Goal: Transaction & Acquisition: Purchase product/service

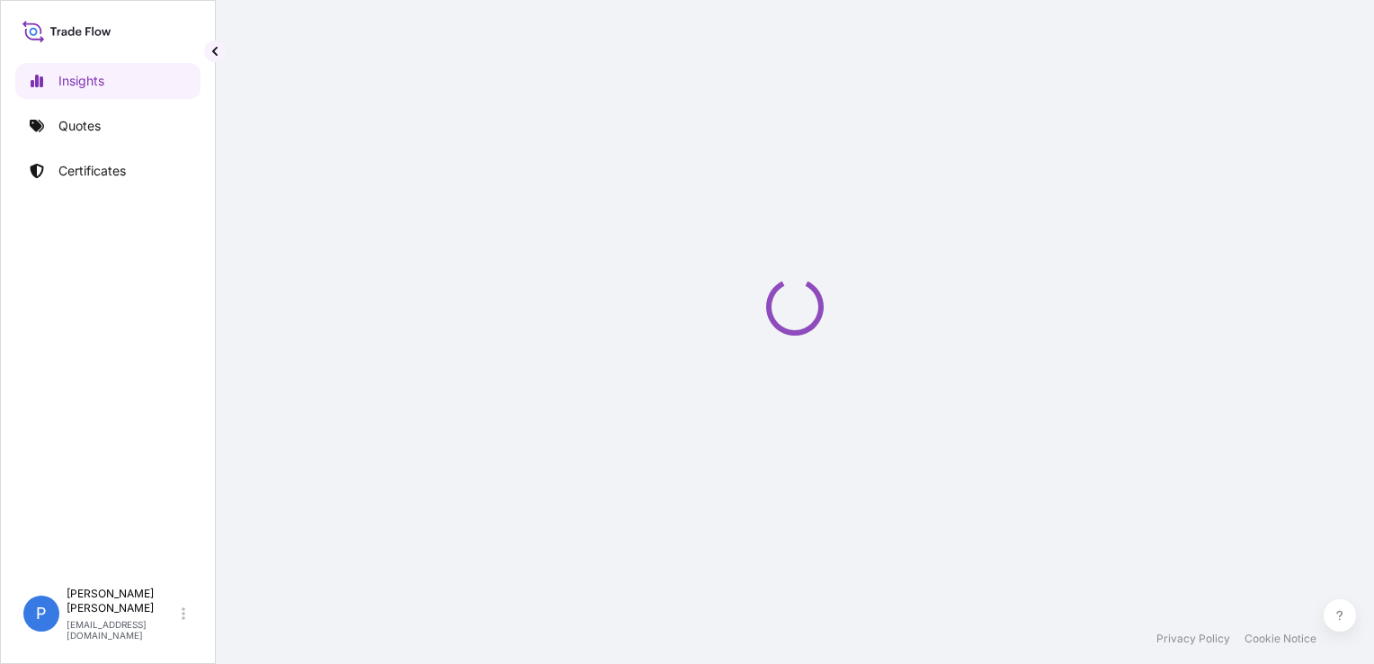
select select "2025"
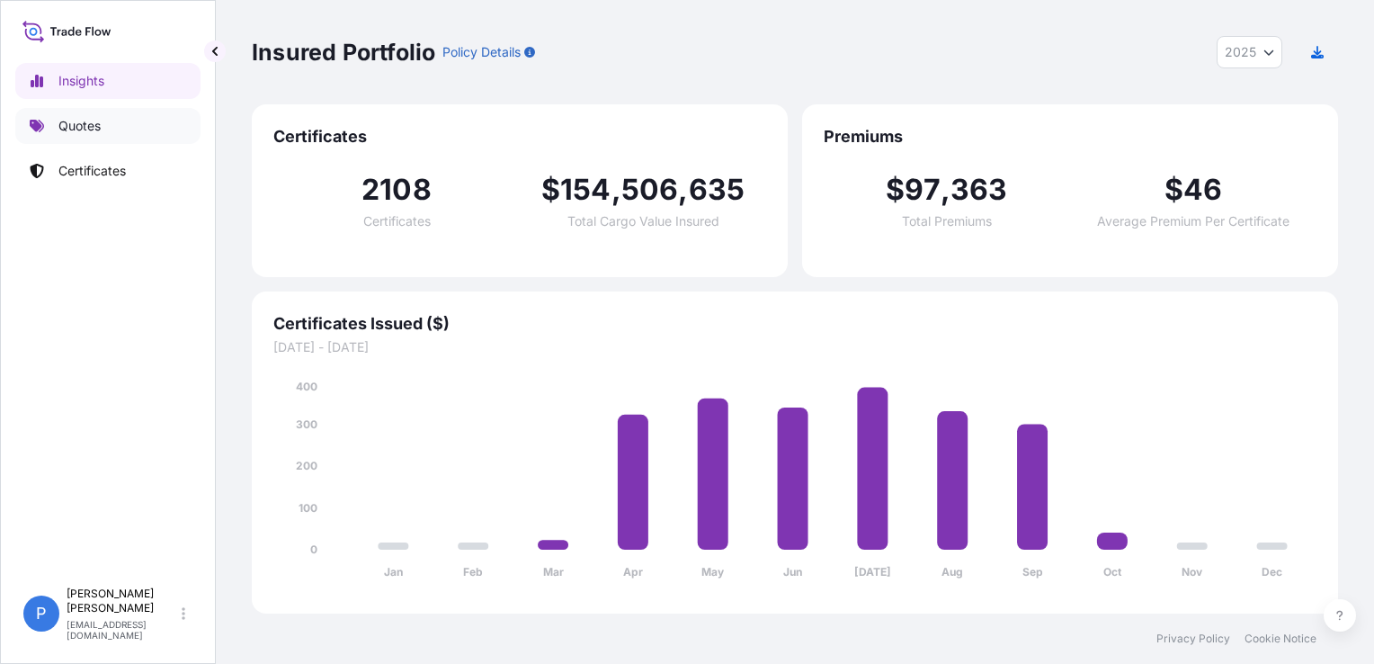
click at [112, 128] on link "Quotes" at bounding box center [107, 126] width 185 height 36
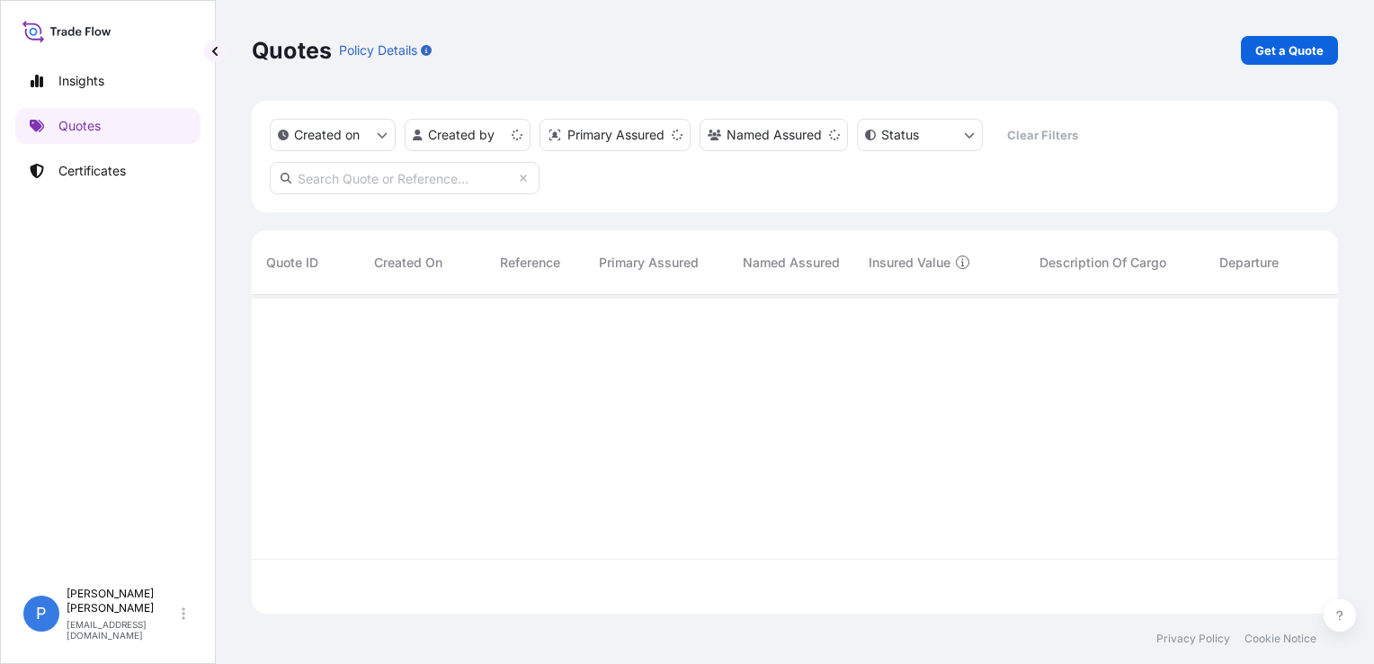
scroll to position [315, 1072]
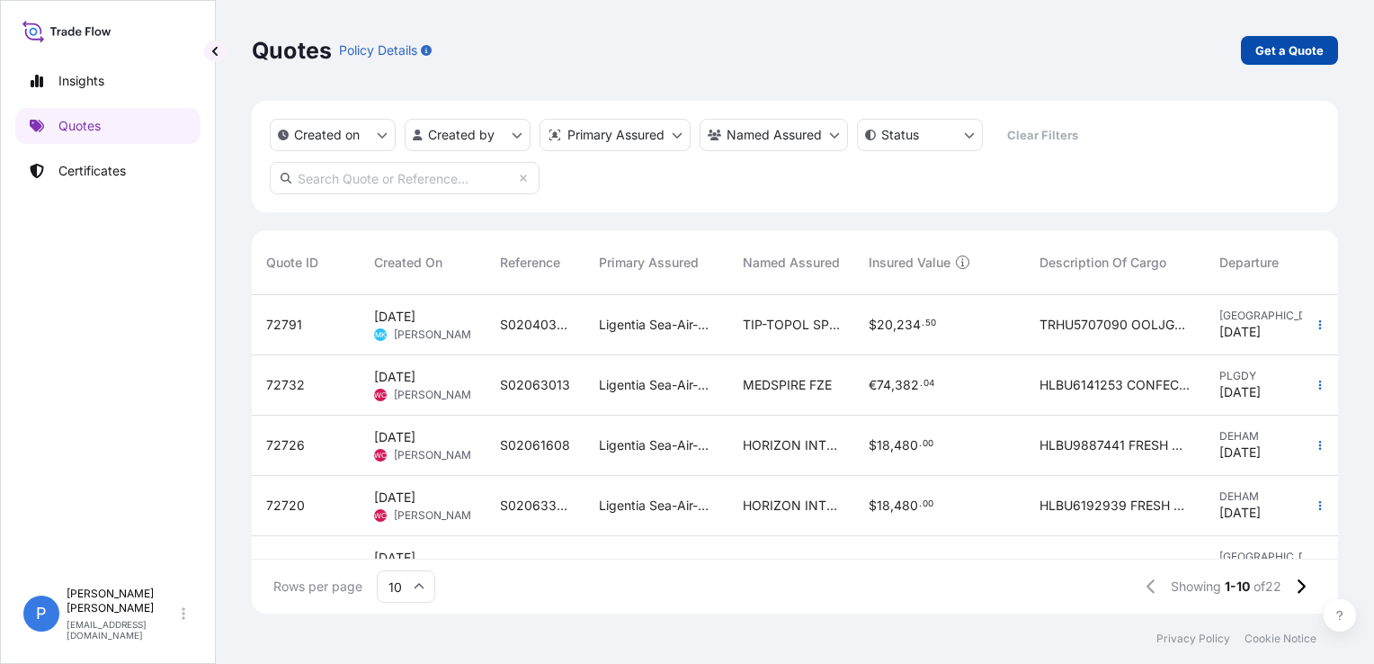
click at [1281, 52] on p "Get a Quote" at bounding box center [1289, 50] width 68 height 18
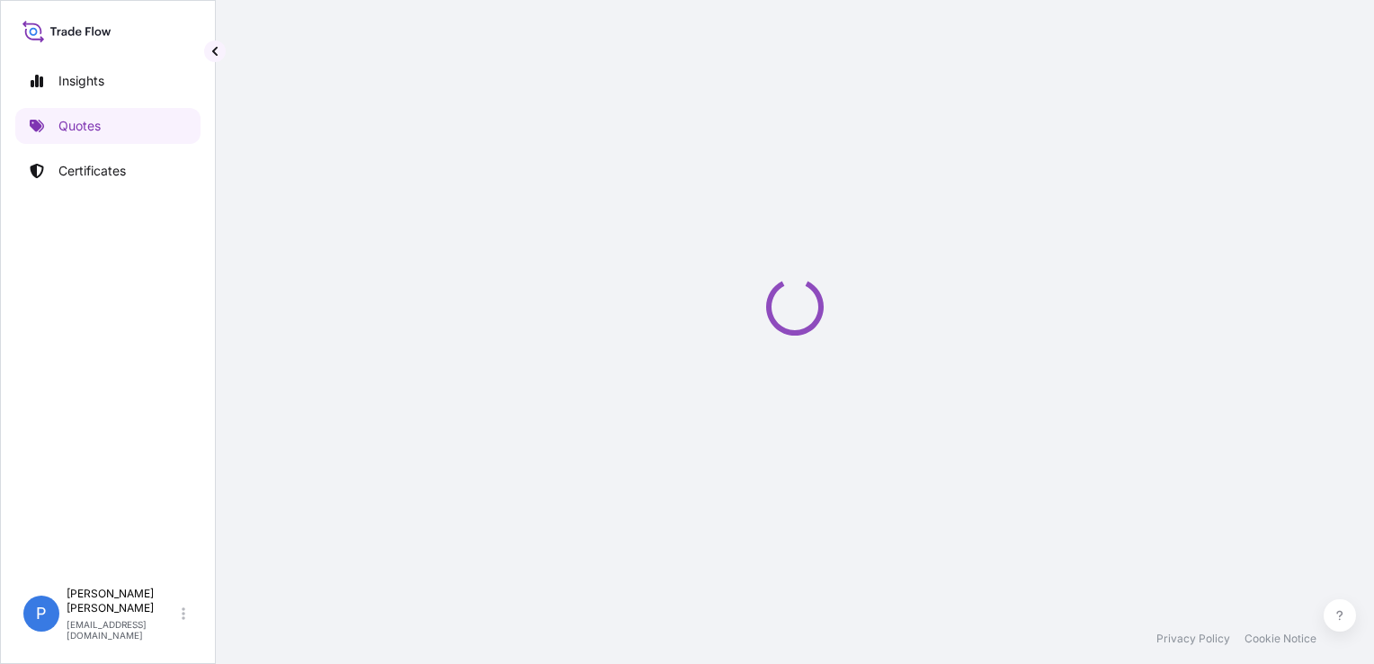
select select "Sea"
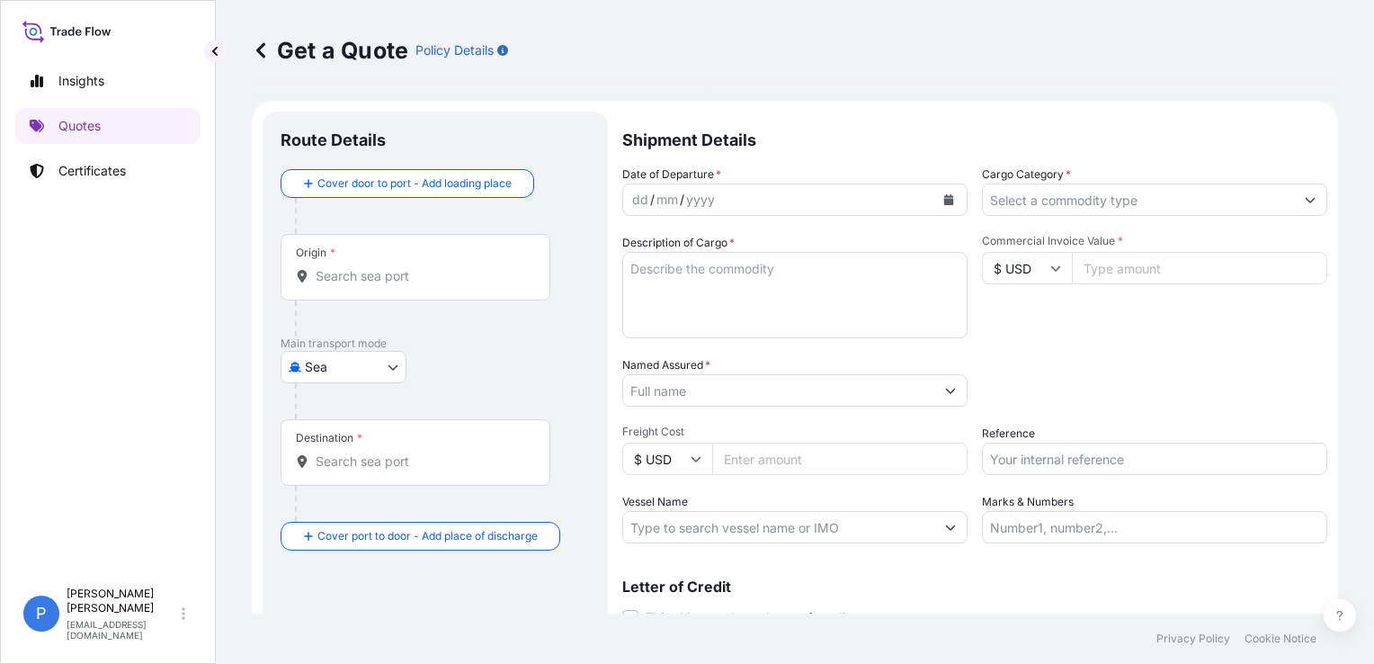
scroll to position [29, 0]
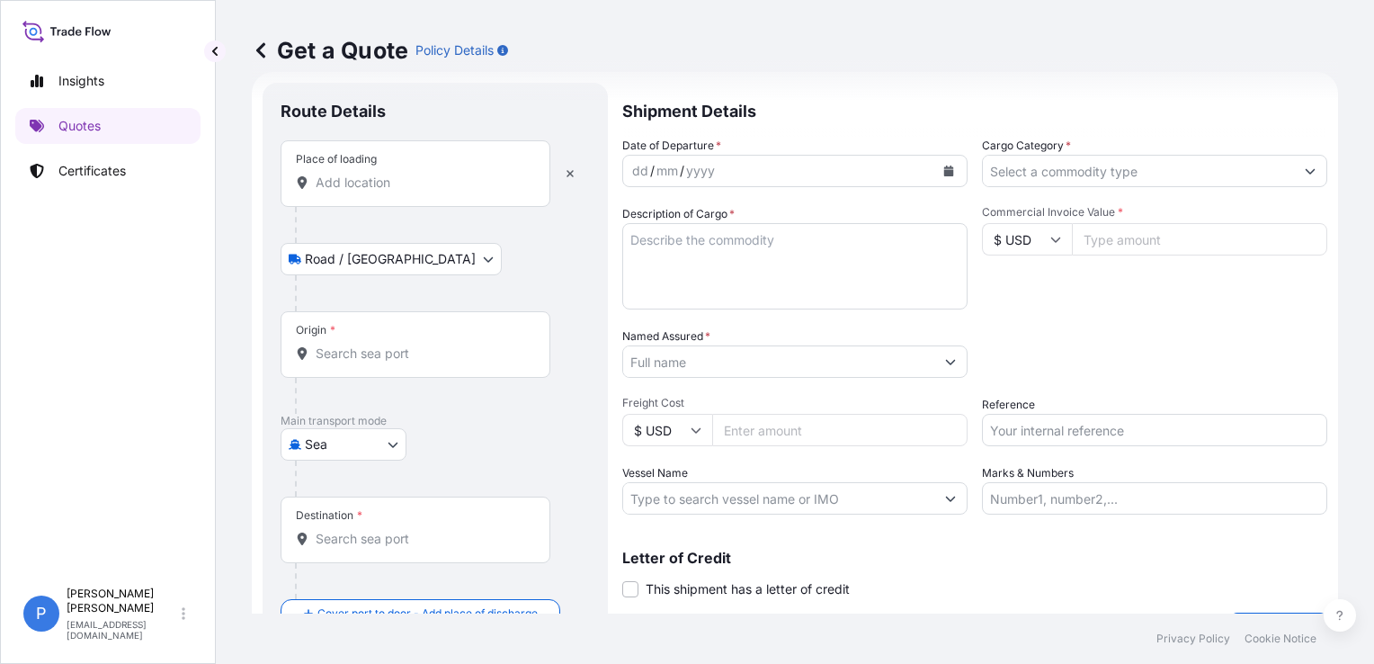
click at [452, 205] on div "Place of loading" at bounding box center [416, 173] width 270 height 67
click at [452, 192] on input "Place of loading" at bounding box center [422, 183] width 212 height 18
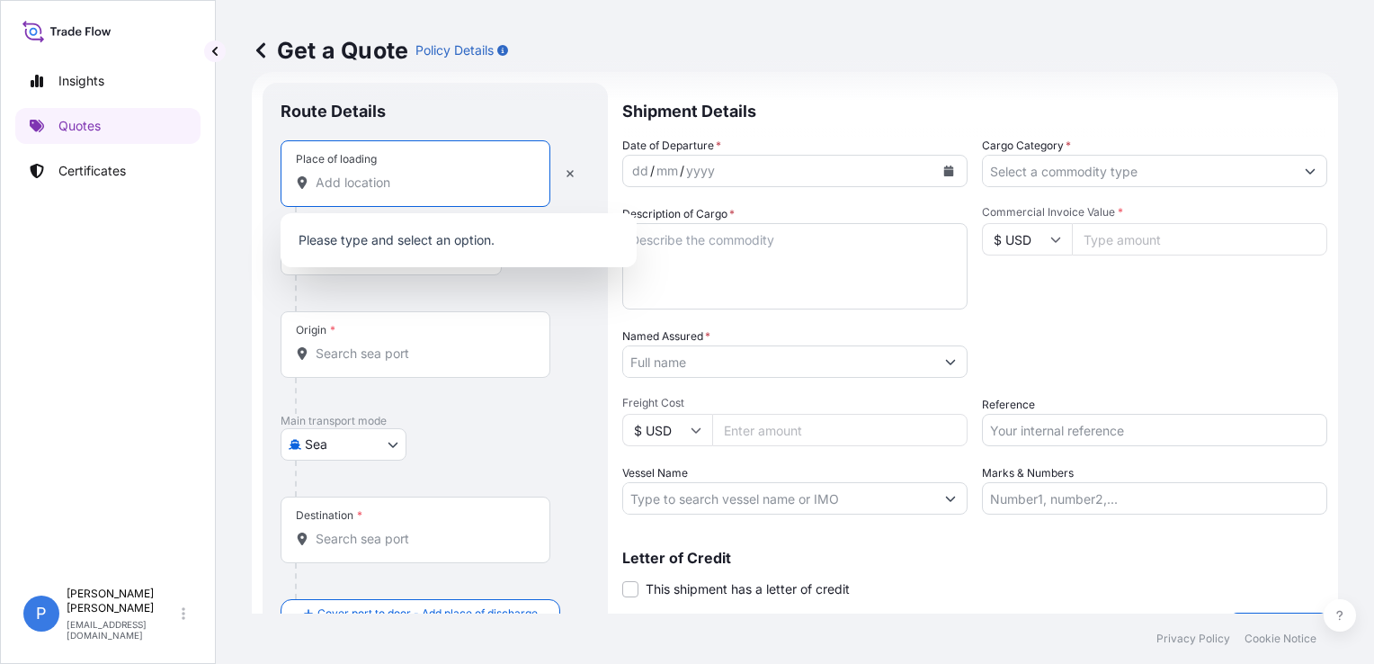
click at [439, 182] on input "Place of loading" at bounding box center [422, 183] width 212 height 18
paste input "WADOWICE"
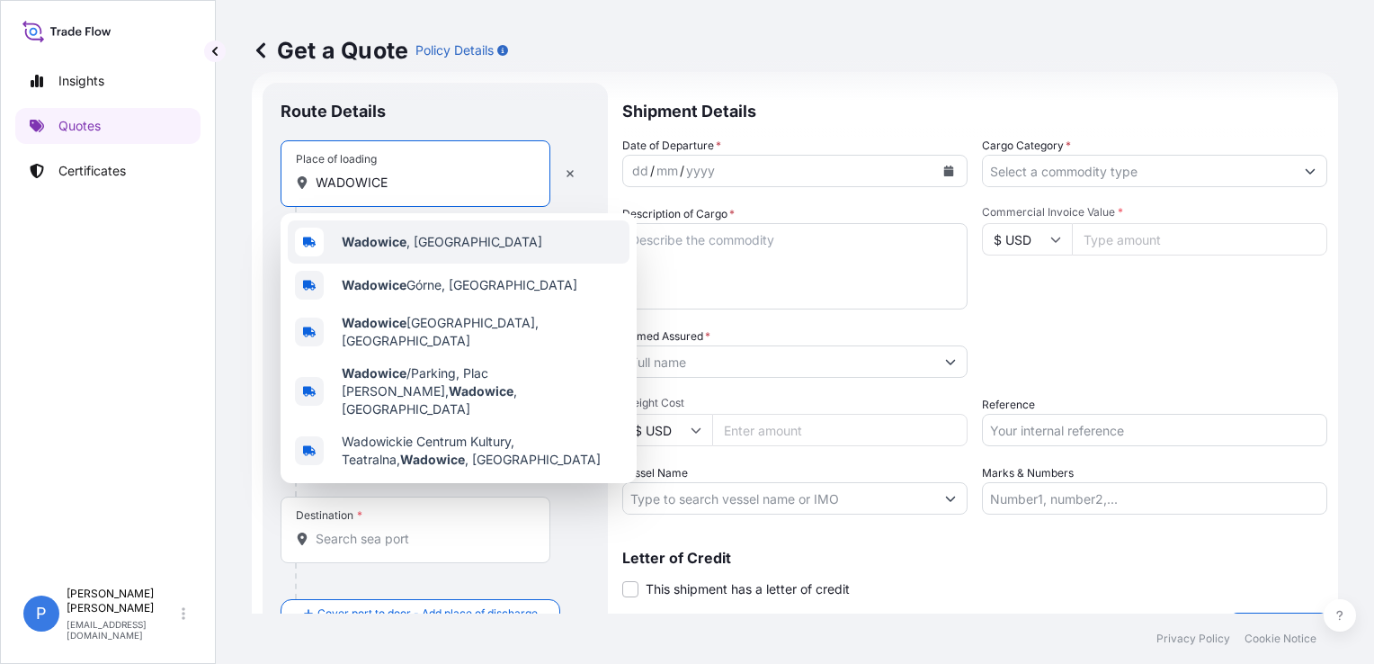
click at [396, 240] on b "Wadowice" at bounding box center [374, 241] width 65 height 15
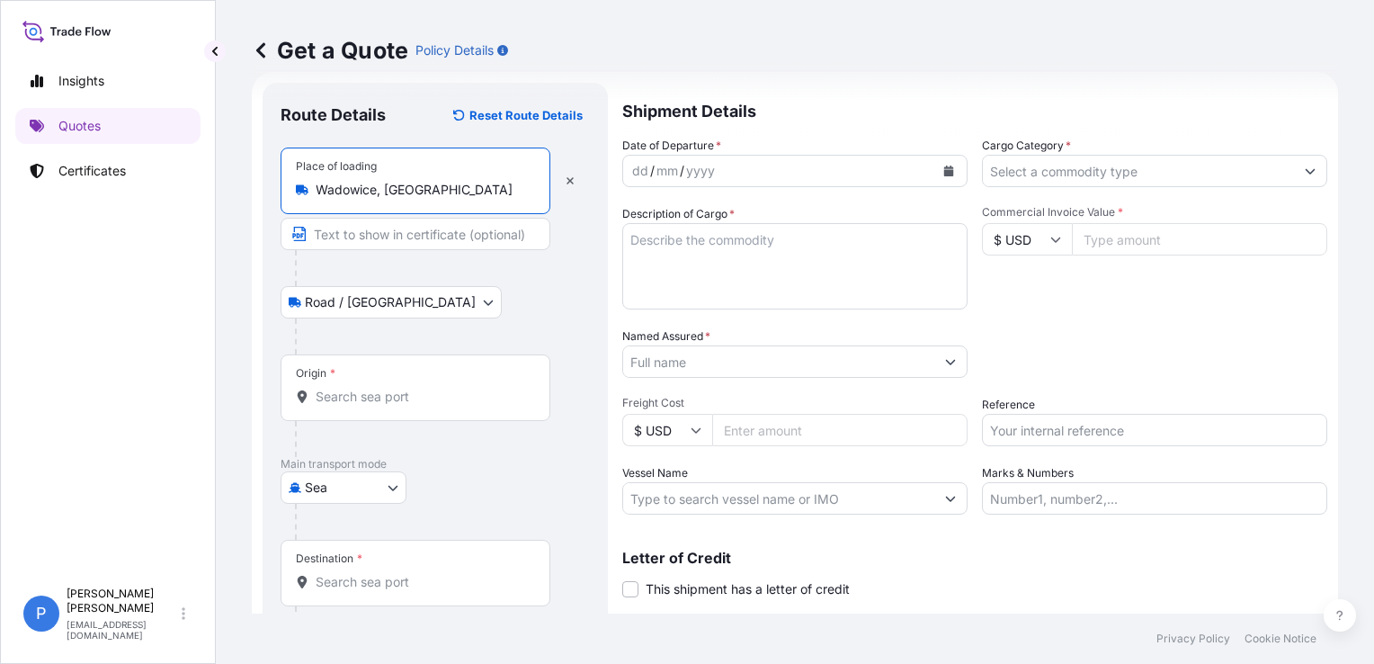
type input "Wadowice, [GEOGRAPHIC_DATA]"
click at [374, 362] on div "Origin *" at bounding box center [416, 387] width 270 height 67
click at [374, 388] on input "Origin *" at bounding box center [422, 397] width 212 height 18
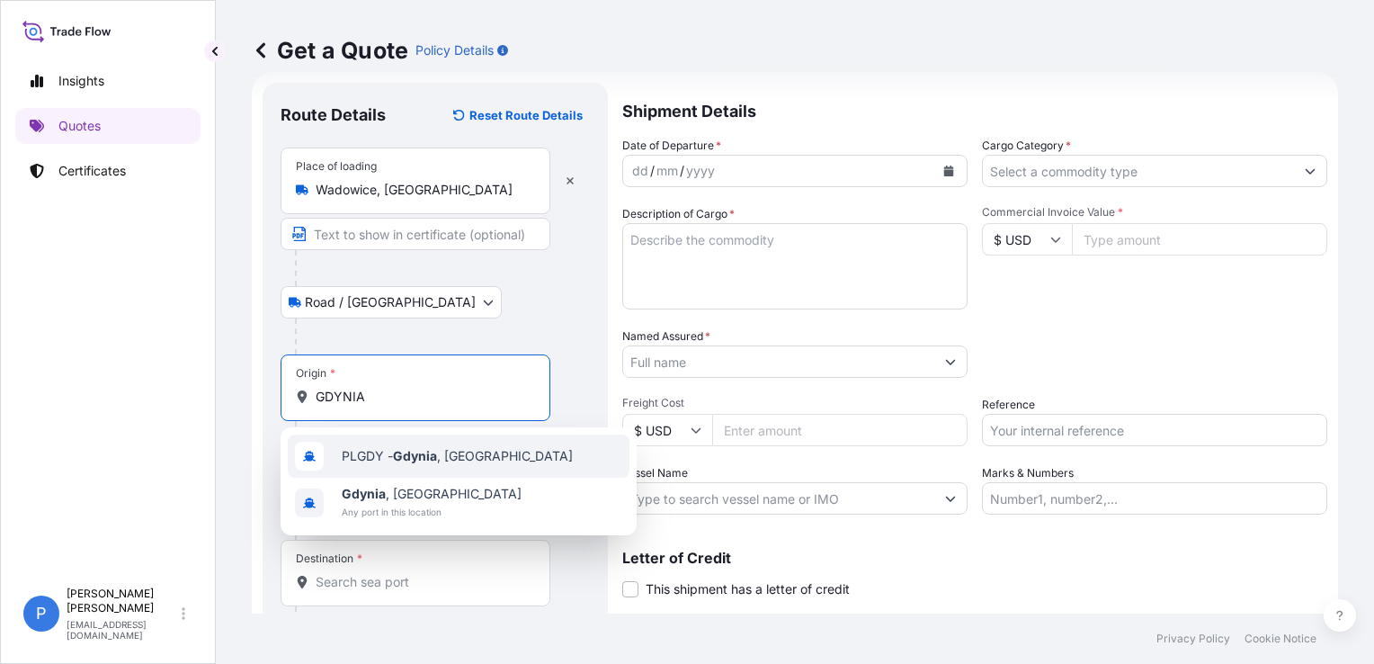
click at [383, 452] on span "PLGDY - [GEOGRAPHIC_DATA] , [GEOGRAPHIC_DATA]" at bounding box center [457, 456] width 231 height 18
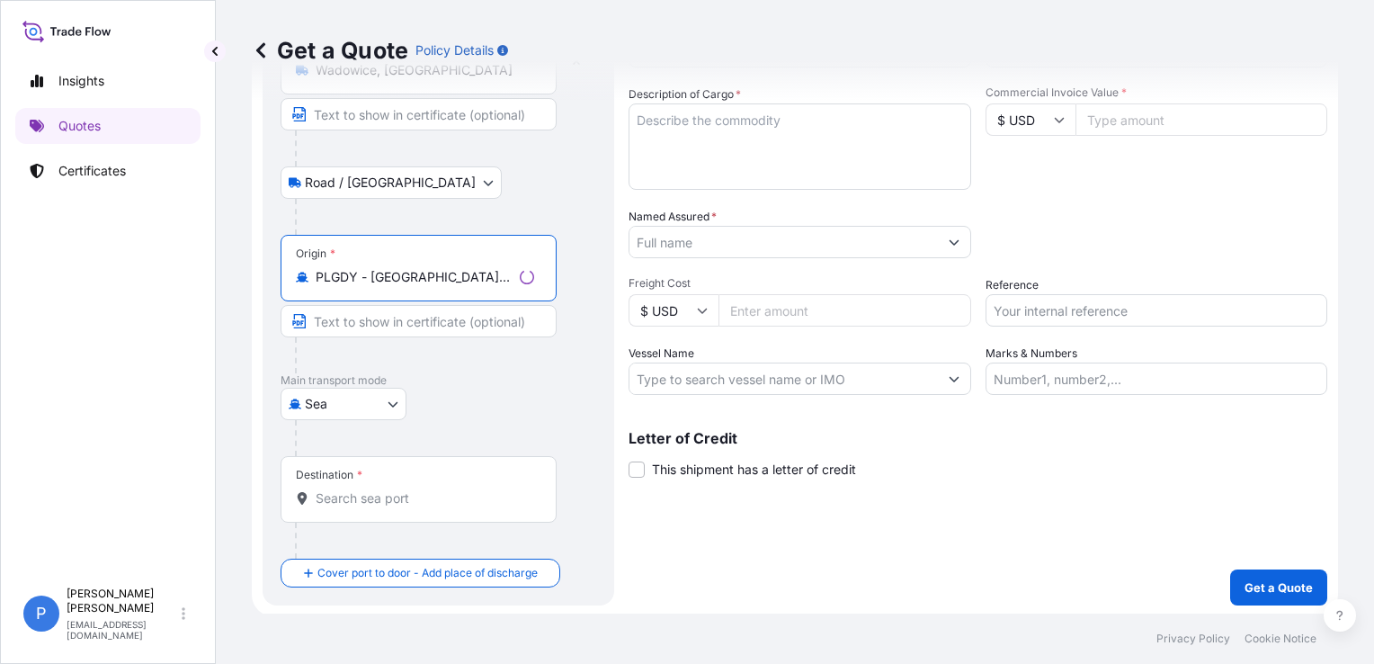
scroll to position [149, 0]
type input "PLGDY - [GEOGRAPHIC_DATA], [GEOGRAPHIC_DATA]"
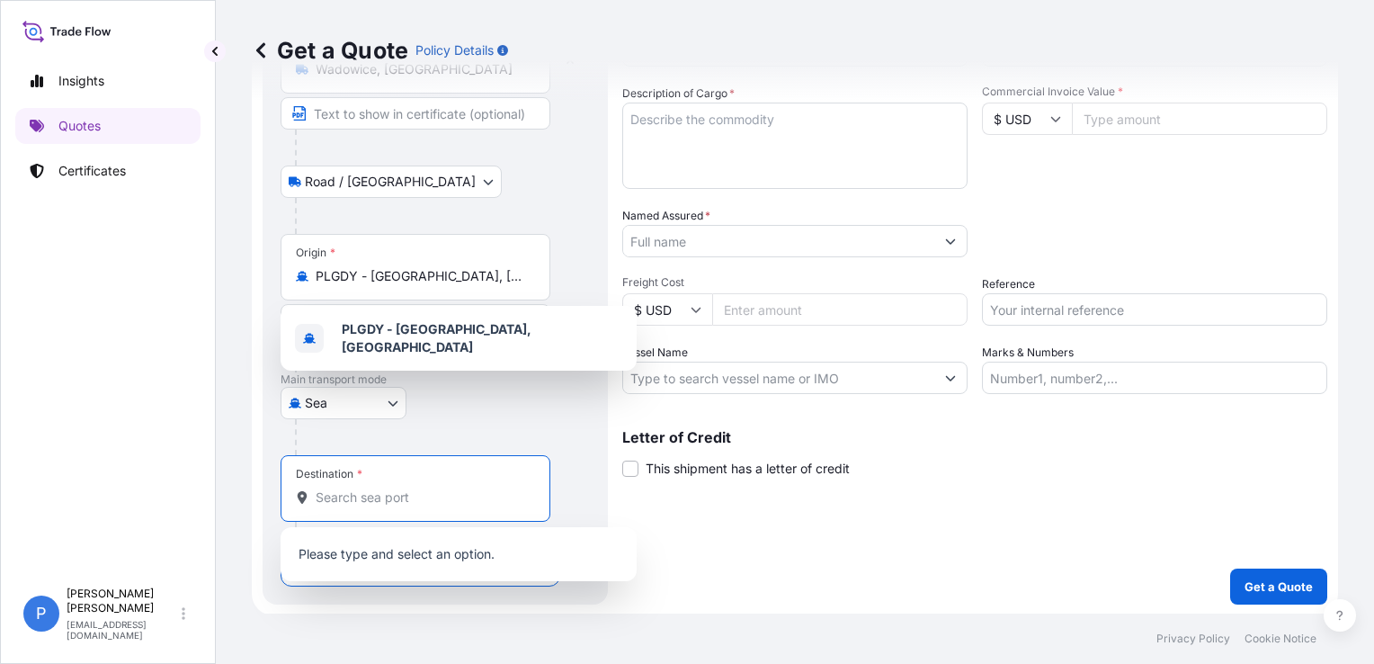
click at [428, 499] on input "Destination *" at bounding box center [422, 497] width 212 height 18
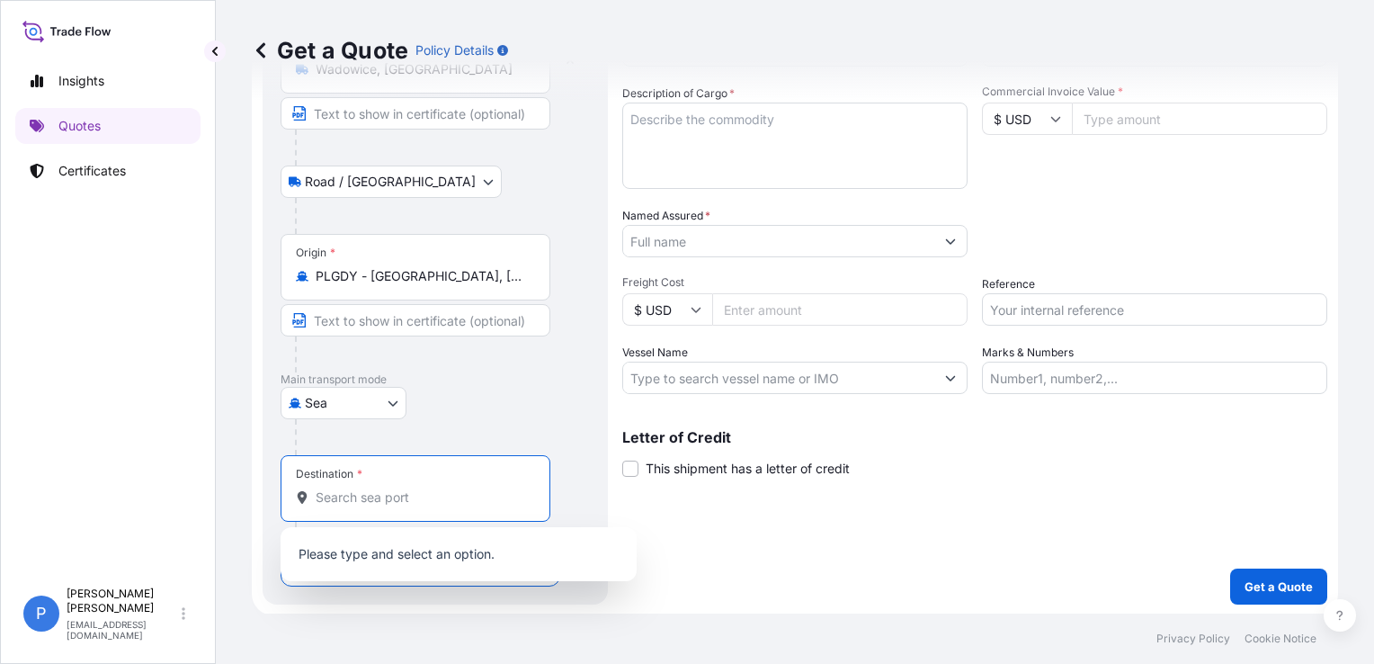
paste input "Shuwaikh"
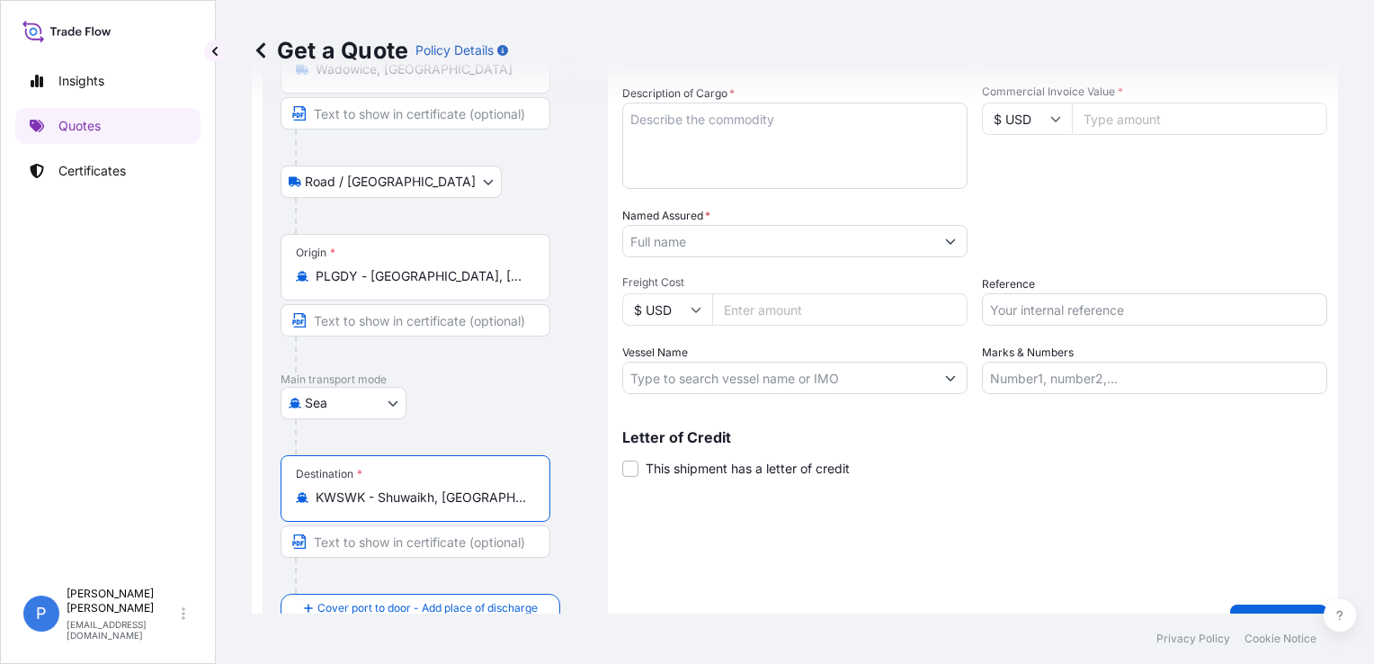
type input "KWSWK - Shuwaikh, [GEOGRAPHIC_DATA]"
click at [722, 567] on div "Shipment Details Date of Departure * dd / mm / yyyy Cargo Category * Descriptio…" at bounding box center [974, 301] width 705 height 678
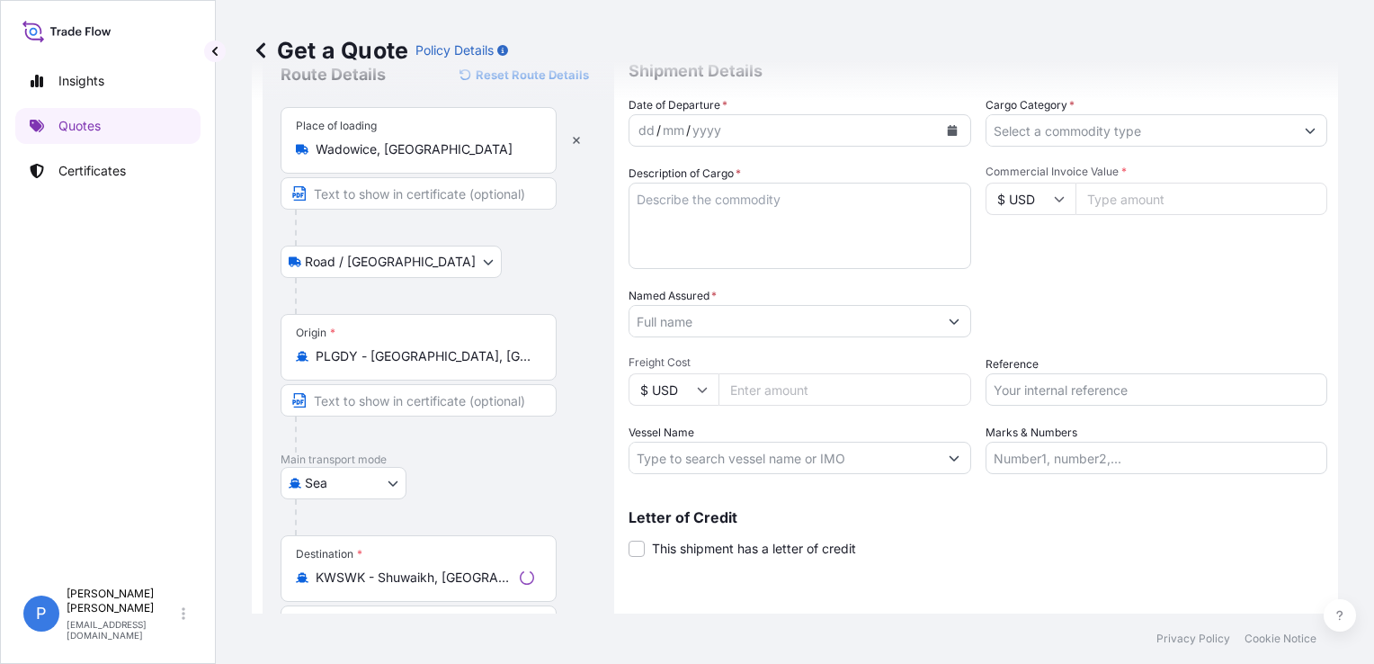
scroll to position [0, 0]
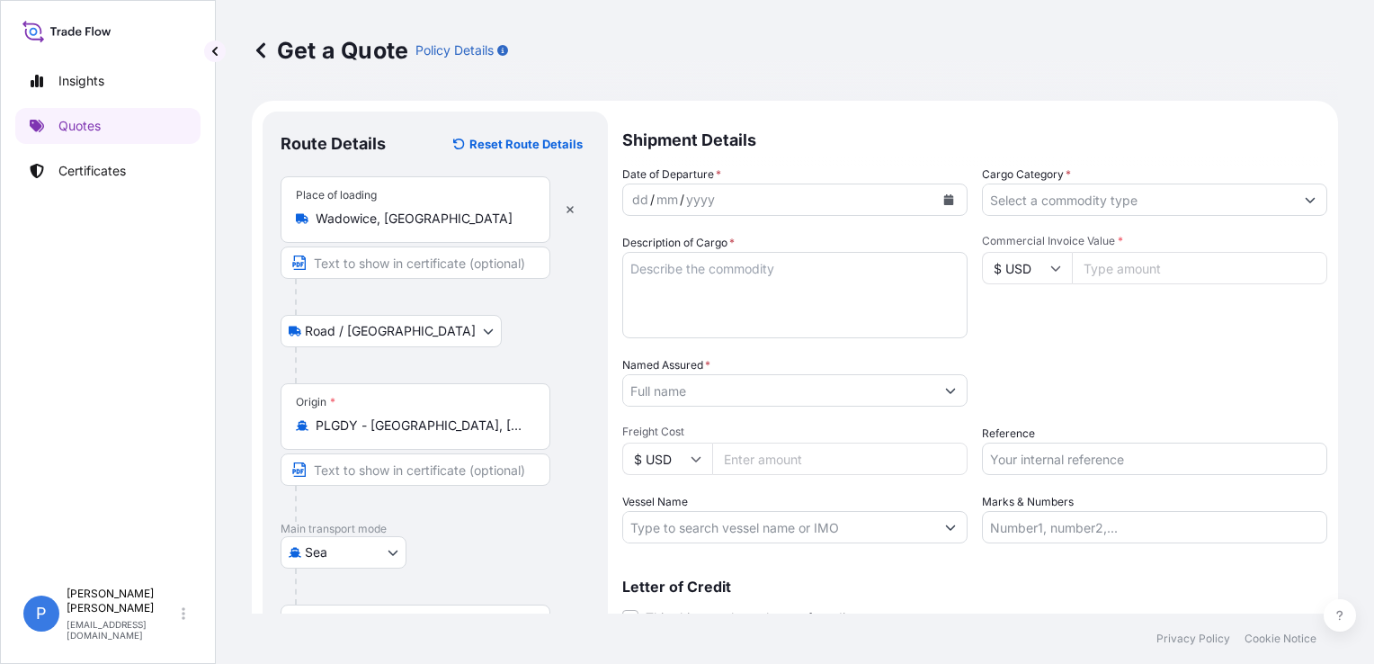
click at [944, 203] on icon "Calendar" at bounding box center [949, 199] width 10 height 11
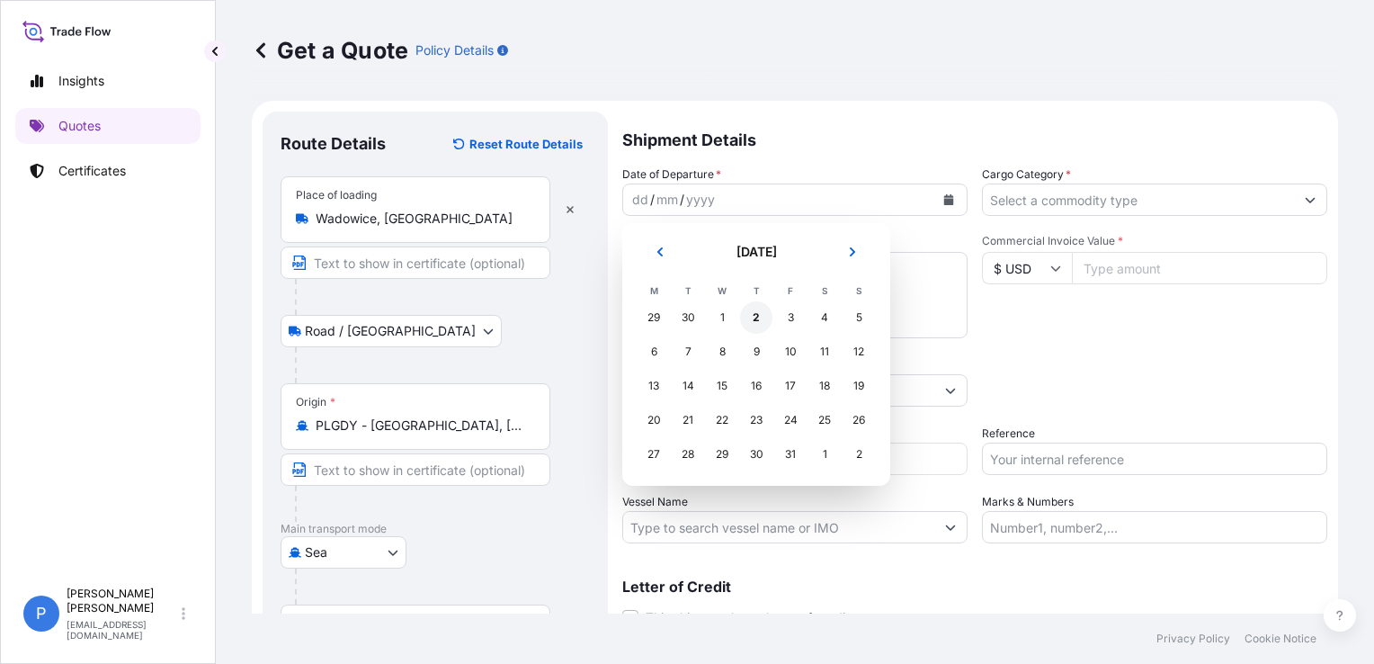
click at [760, 322] on div "2" at bounding box center [756, 317] width 32 height 32
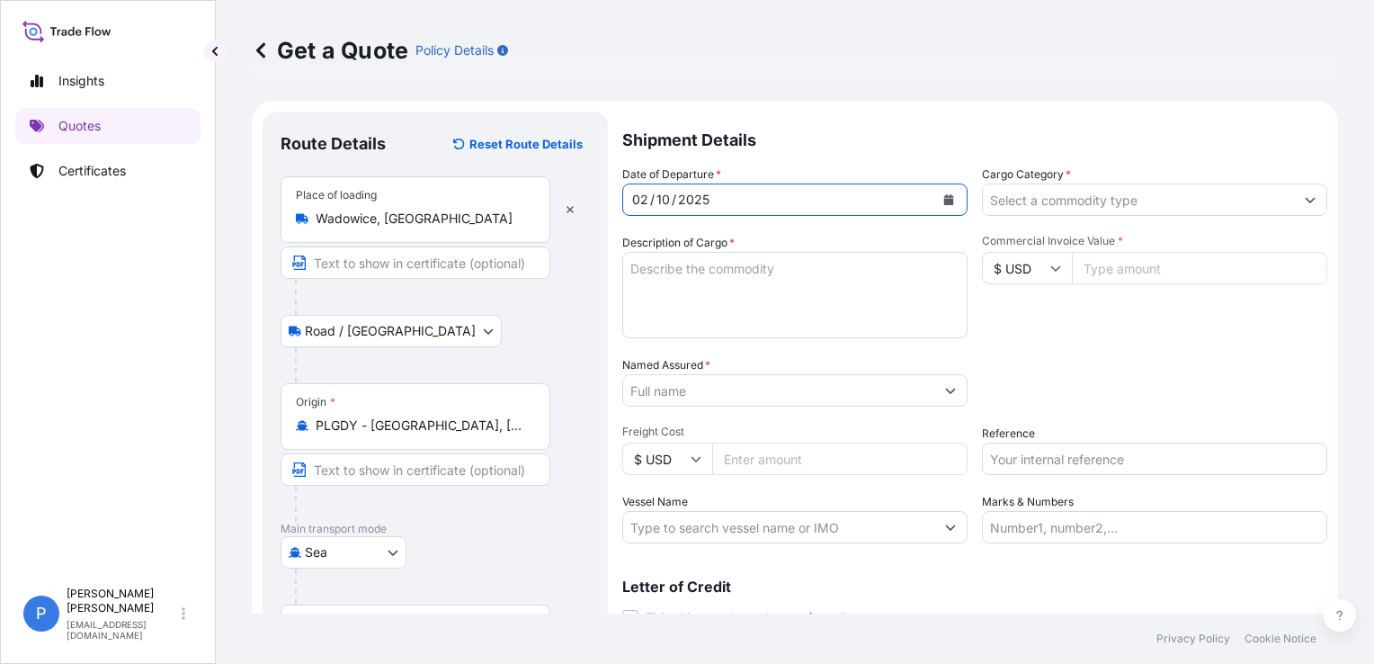
click at [756, 307] on textarea "Description of Cargo *" at bounding box center [794, 295] width 345 height 86
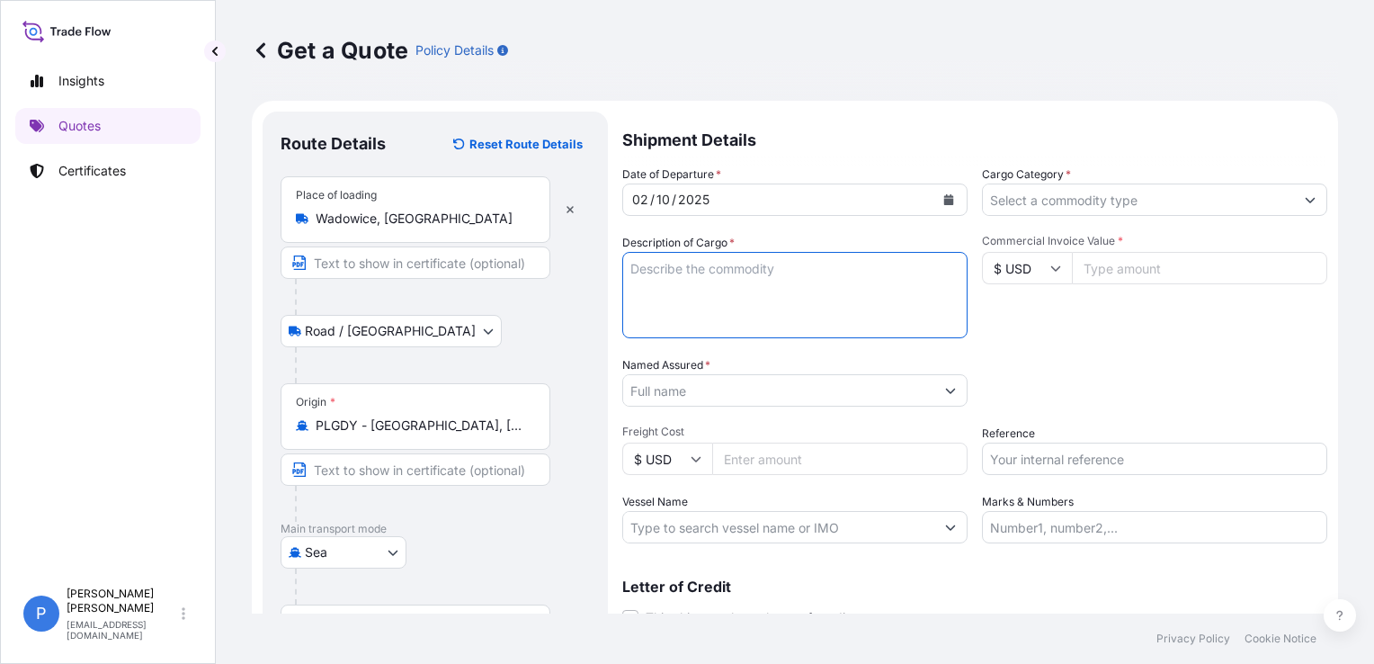
click at [799, 324] on textarea "Description of Cargo *" at bounding box center [794, 295] width 345 height 86
paste textarea "WAFERS ELITESSE DE LUXE 20G NET WEIGHT: 16768 KG HS CODE: 190532"
click at [706, 304] on textarea "WAFERS ELITESSE DE LUXE 20G NET WEIGHT: 16768 KG HS CODE: 190532" at bounding box center [794, 295] width 345 height 86
click at [635, 263] on textarea "WAFERS ELITESSE DE LUXE 20G NET WEIGHT: 16768 KG HS CODE: 190532" at bounding box center [794, 295] width 345 height 86
click at [638, 263] on textarea "WAFERS ELITESSE DE LUXE 20G NET WEIGHT: 16768 KG HS CODE: 190532" at bounding box center [794, 295] width 345 height 86
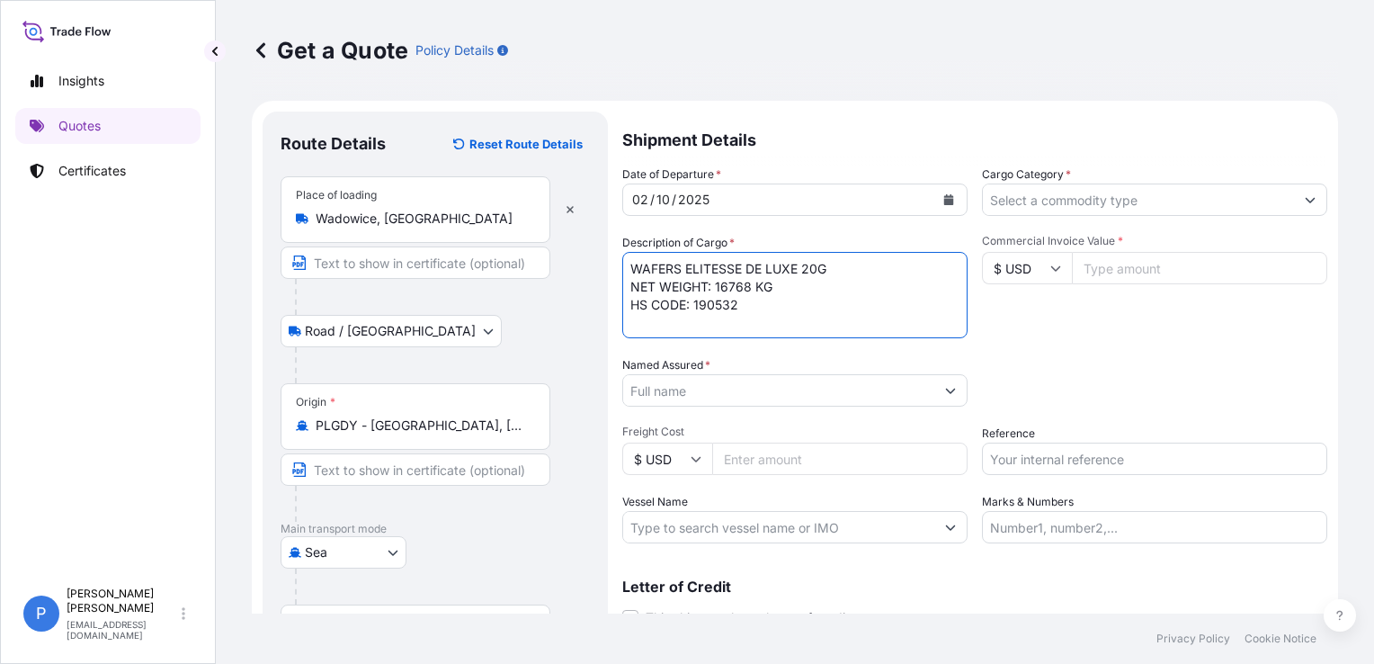
paste textarea "HLXU8804033"
click at [870, 324] on textarea "HLXU8804033 WAFERS ELITESSE DE LUXE 20G NET WEIGHT: 16768 KG HS CODE: 190532" at bounding box center [794, 295] width 345 height 86
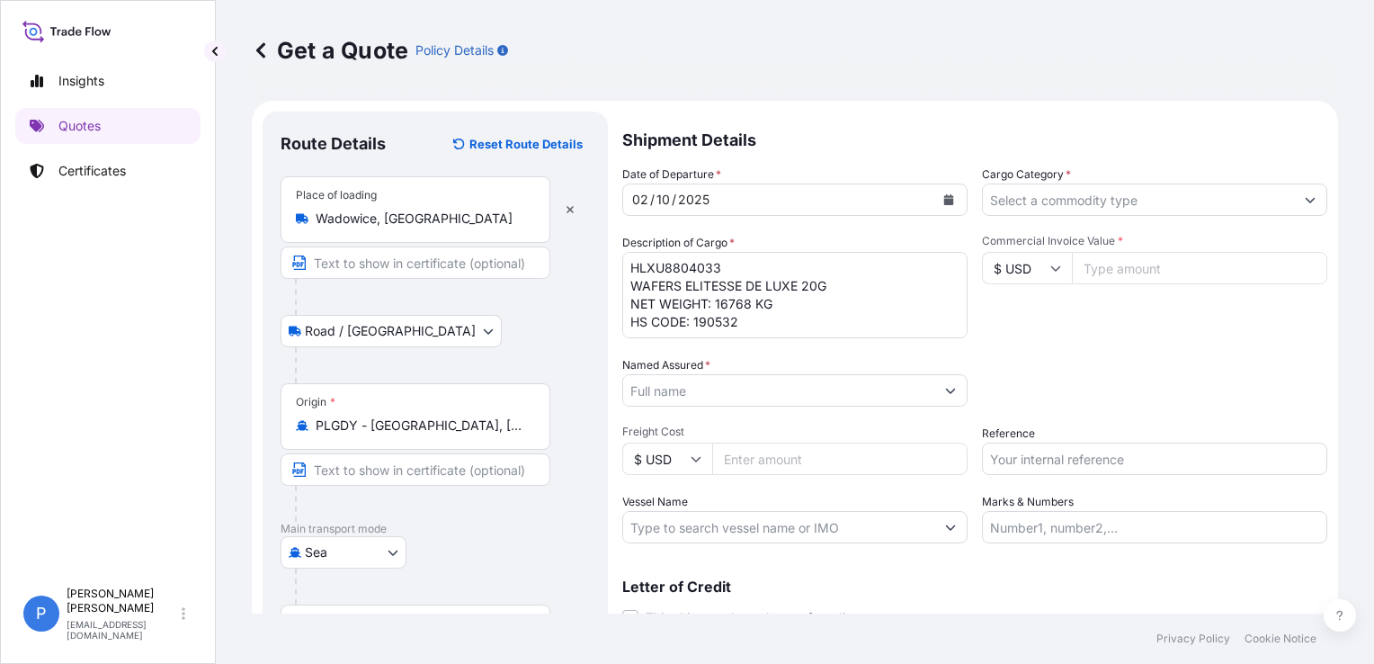
click at [805, 293] on textarea "HLXU8804033 WAFERS ELITESSE DE LUXE 20G NET WEIGHT: 16768 KG HS CODE: 190532" at bounding box center [794, 295] width 345 height 86
drag, startPoint x: 638, startPoint y: 257, endPoint x: 722, endPoint y: 293, distance: 91.9
click at [708, 293] on textarea "HLXU8804033 WAFERS ELITESSE DE LUXE 20G NET WEIGHT: 16768 KG HS CODE: 190532" at bounding box center [794, 295] width 345 height 86
click at [884, 291] on textarea "HLXU8804033 WAFERS ELITESSE DE LUXE 20G NET WEIGHT: 16768 KG HS CODE: 190532" at bounding box center [794, 295] width 345 height 86
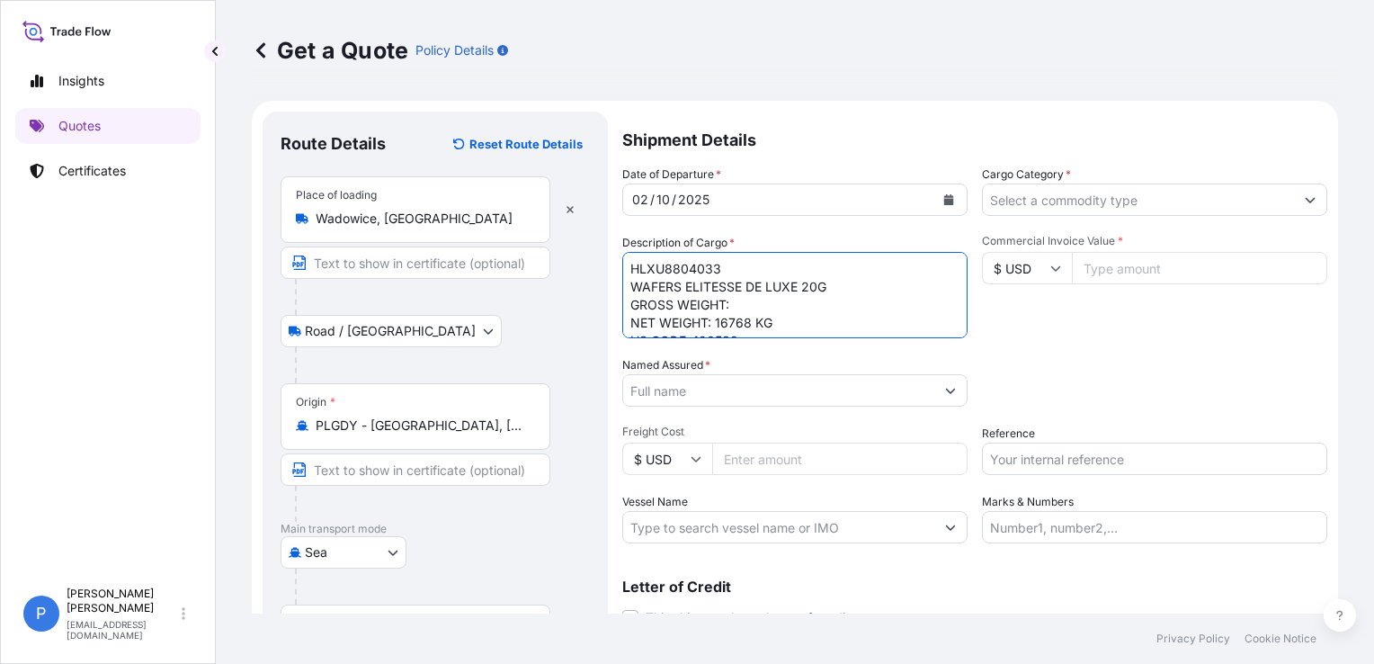
paste textarea "19492,80"
click at [759, 324] on textarea "HLXU8804033 WAFERS ELITESSE DE LUXE 20G GROSS WEIGHT: 19492,80 NET WEIGHT: 1676…" at bounding box center [794, 295] width 345 height 86
click at [793, 300] on textarea "HLXU8804033 WAFERS ELITESSE DE LUXE 20G GROSS WEIGHT: 19492,80 NET WEIGHT: 1676…" at bounding box center [794, 295] width 345 height 86
paste textarea "KG"
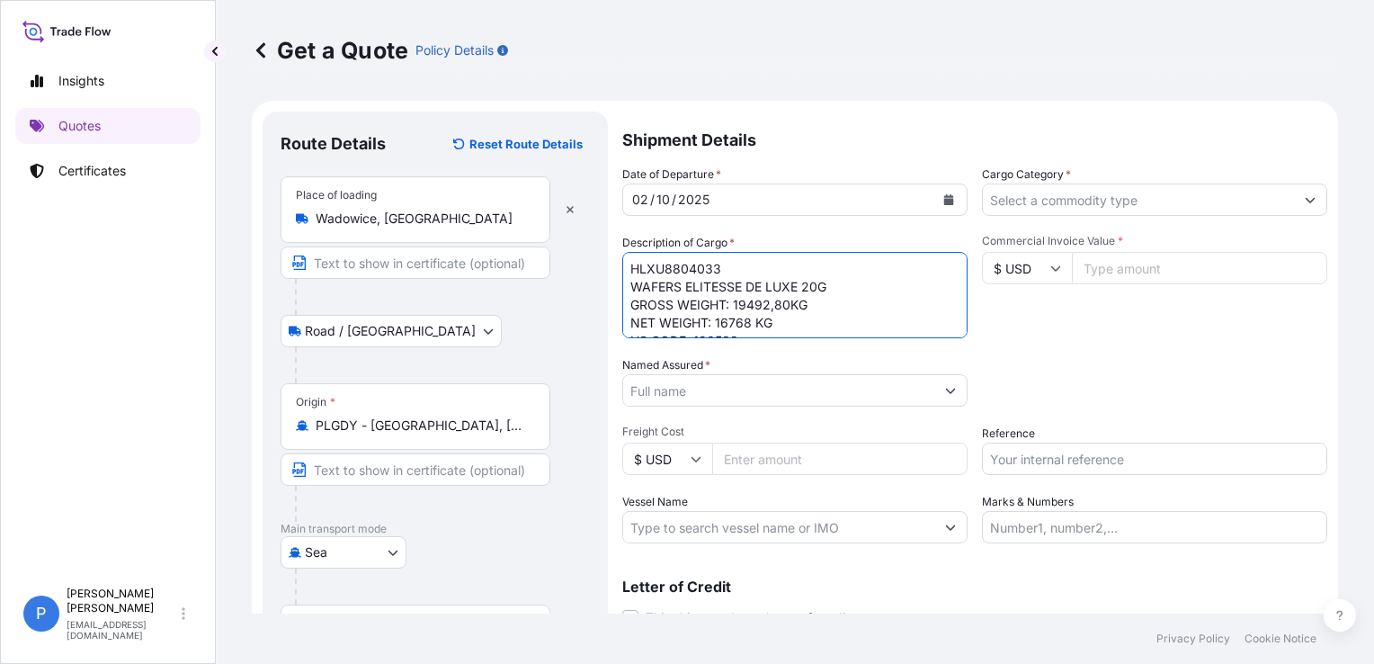
click at [786, 308] on textarea "HLXU8804033 WAFERS ELITESSE DE LUXE 20G GROSS WEIGHT: 19492,80KG NET WEIGHT: 16…" at bounding box center [794, 295] width 345 height 86
drag, startPoint x: 838, startPoint y: 326, endPoint x: 826, endPoint y: 314, distance: 17.2
click at [838, 326] on textarea "HLXU8804033 WAFERS ELITESSE DE LUXE 20G GROSS WEIGHT: 19492,80 KG NET WEIGHT: 1…" at bounding box center [794, 295] width 345 height 86
click at [783, 278] on textarea "HLXU8804033 WAFERS ELITESSE DE LUXE 20G GROSS WEIGHT: 19492,80 KG NET WEIGHT: 1…" at bounding box center [794, 295] width 345 height 86
click at [781, 275] on textarea "HLXU8804033 WAFERS ELITESSE DE LUXE 20G GROSS WEIGHT: 19492,80 KG NET WEIGHT: 1…" at bounding box center [794, 295] width 345 height 86
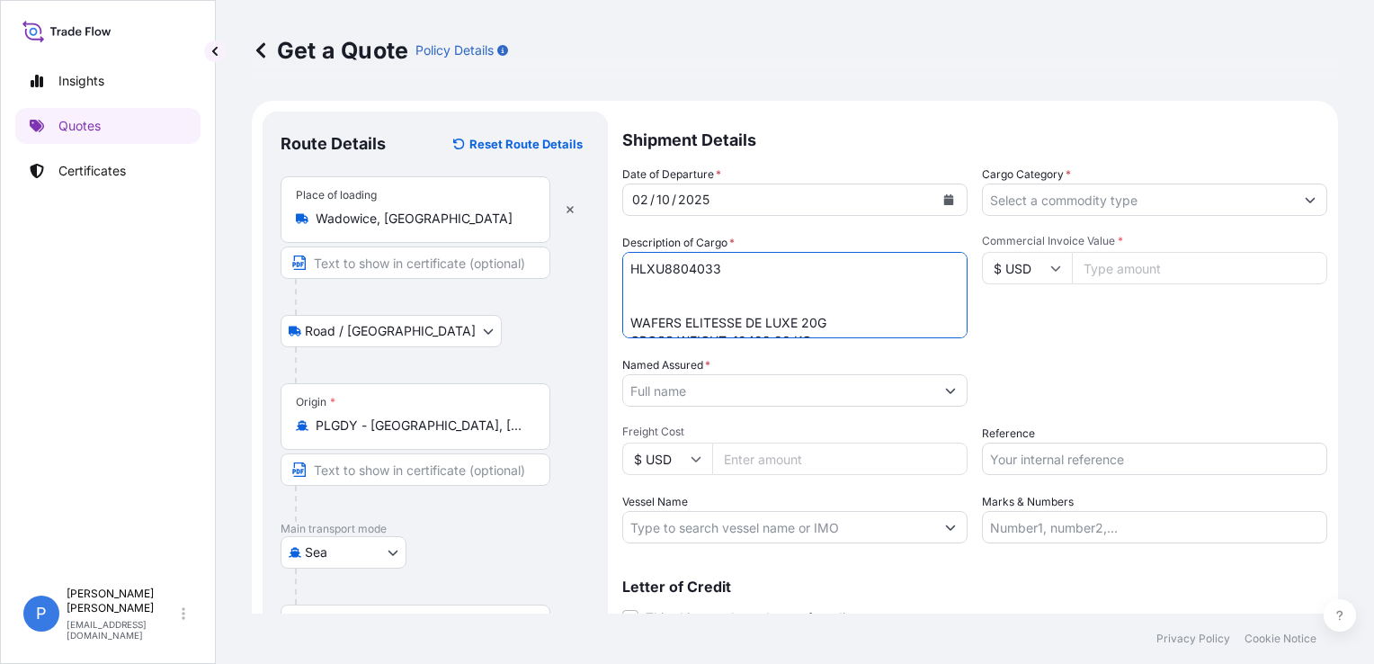
paste textarea "1048"
type textarea "HLXU8804033 1048 CARTONS WAFERS ELITESSE DE LUXE 20G GROSS WEIGHT: 19492,80 KG …"
click at [752, 282] on textarea "HLXU8804033 1048 CARTONS WAFERS ELITESSE DE LUXE 20G GROSS WEIGHT: 19492,80 KG …" at bounding box center [794, 295] width 345 height 86
drag, startPoint x: 674, startPoint y: 268, endPoint x: 740, endPoint y: 325, distance: 86.7
click at [740, 325] on textarea "HLXU8804033 1048 CARTONS WAFERS ELITESSE DE LUXE 20G GROSS WEIGHT: 19492,80 KG …" at bounding box center [794, 295] width 345 height 86
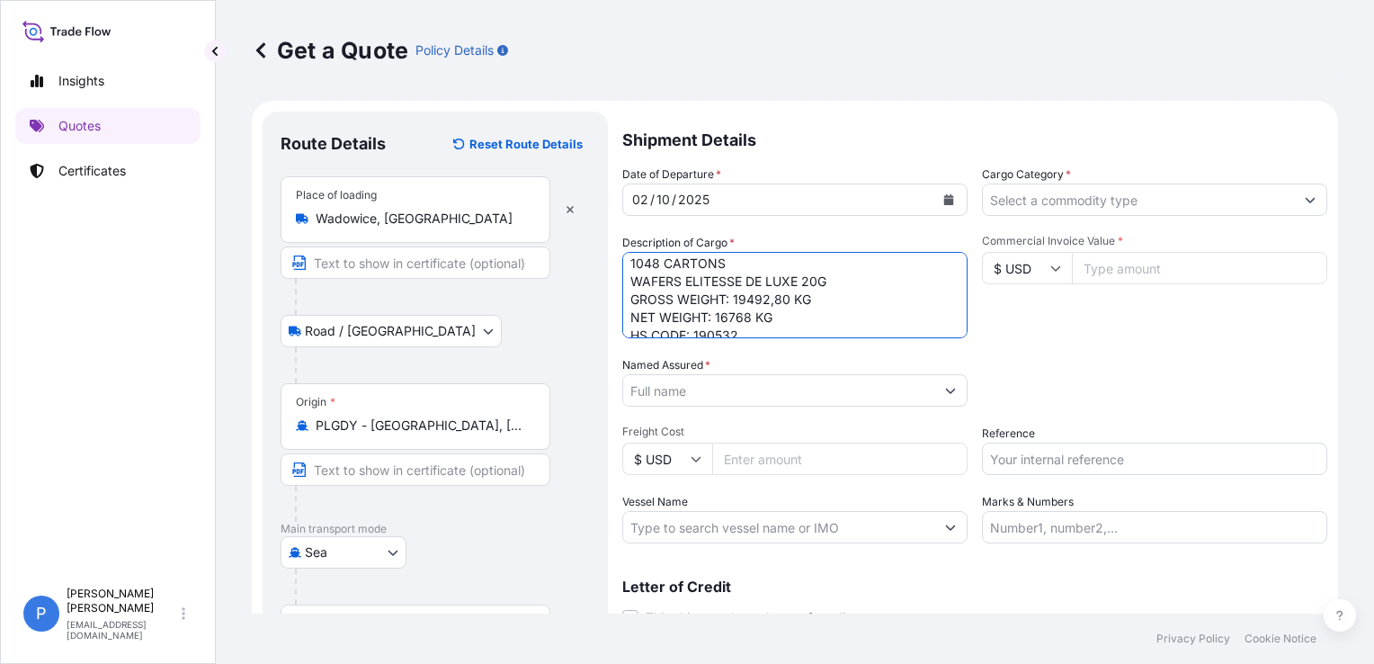
scroll to position [55, 0]
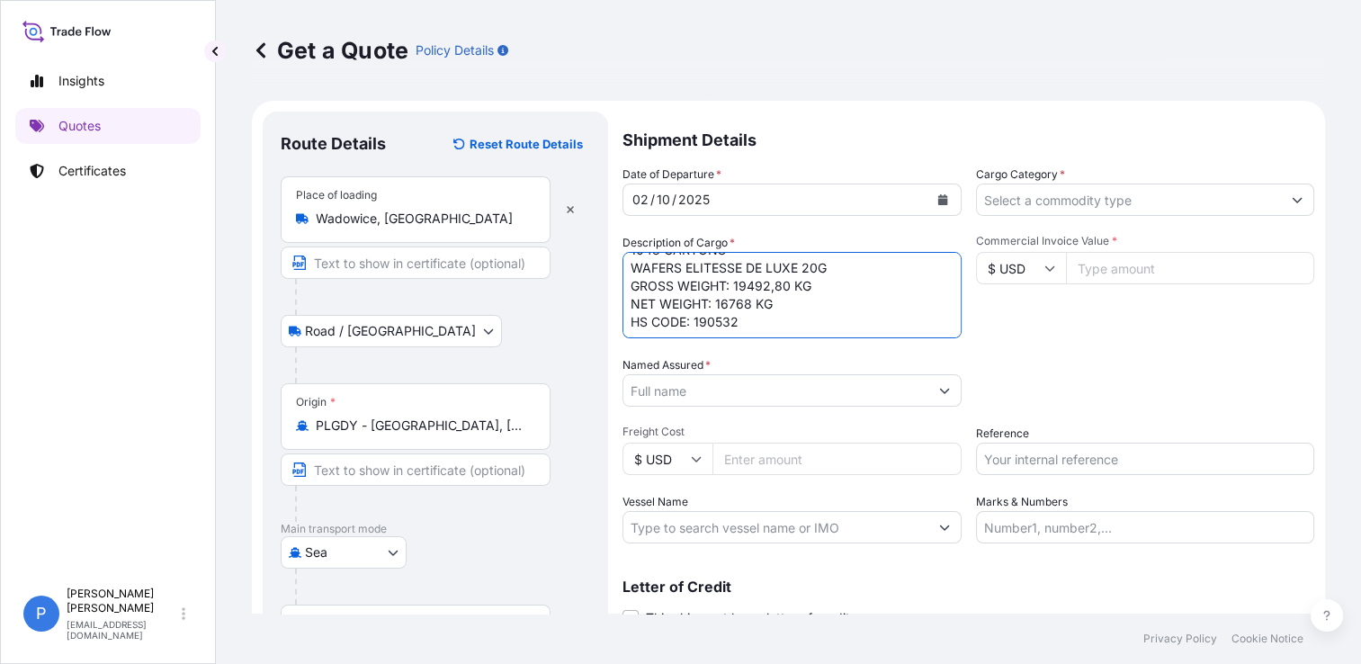
click at [741, 384] on input "Named Assured *" at bounding box center [775, 390] width 305 height 32
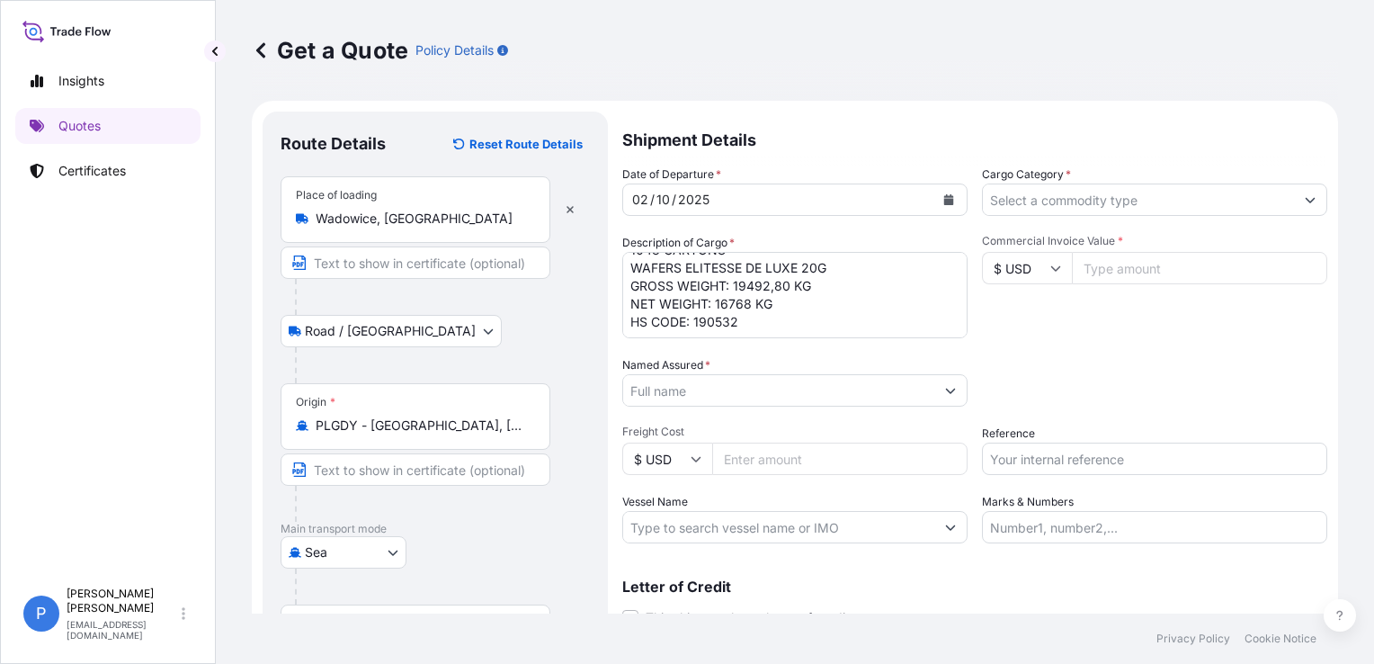
click at [858, 392] on input "Named Assured *" at bounding box center [778, 390] width 311 height 32
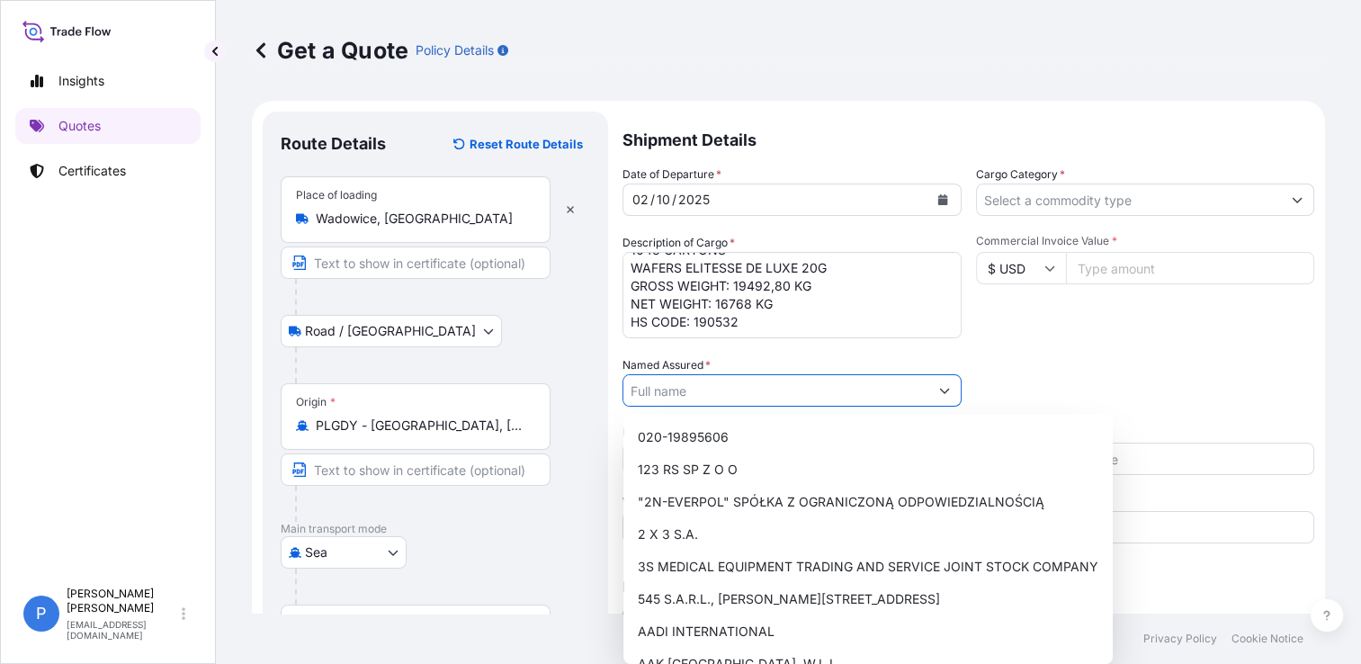
paste input "AL-ZOQ AL-RAFEEA FOR DRY SWEETS & FOOD STUFF CO."
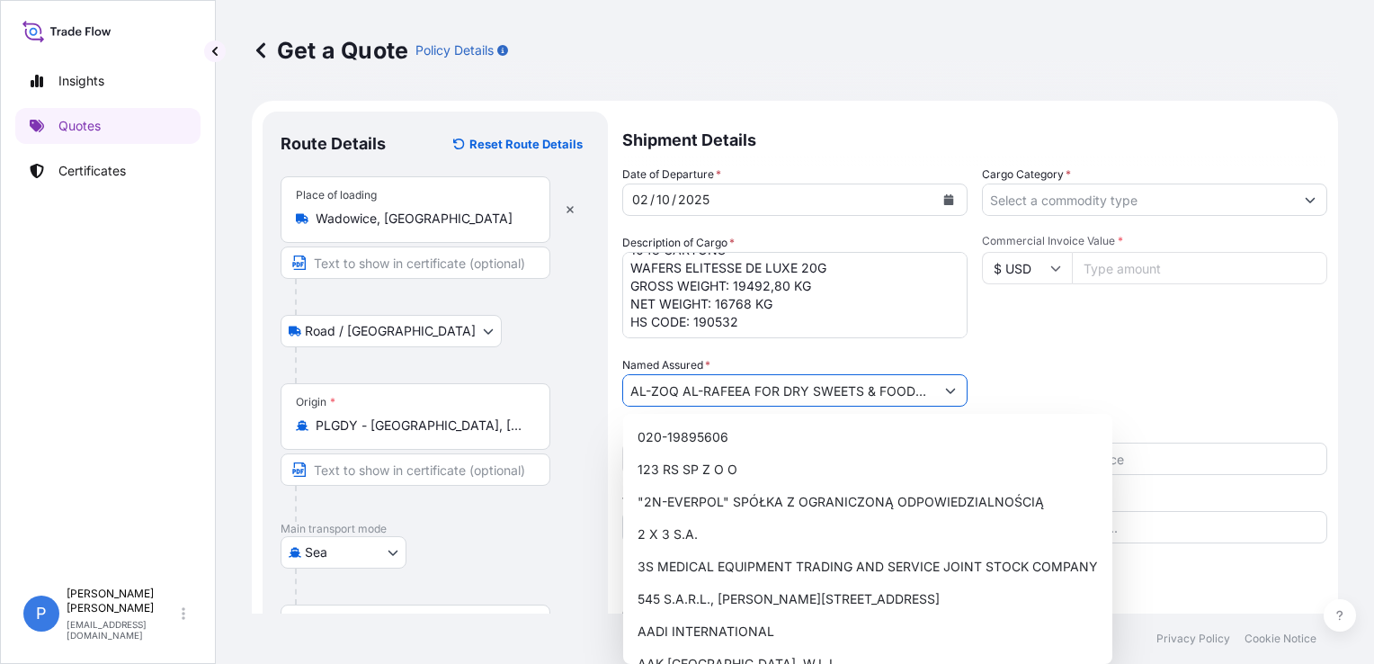
scroll to position [0, 61]
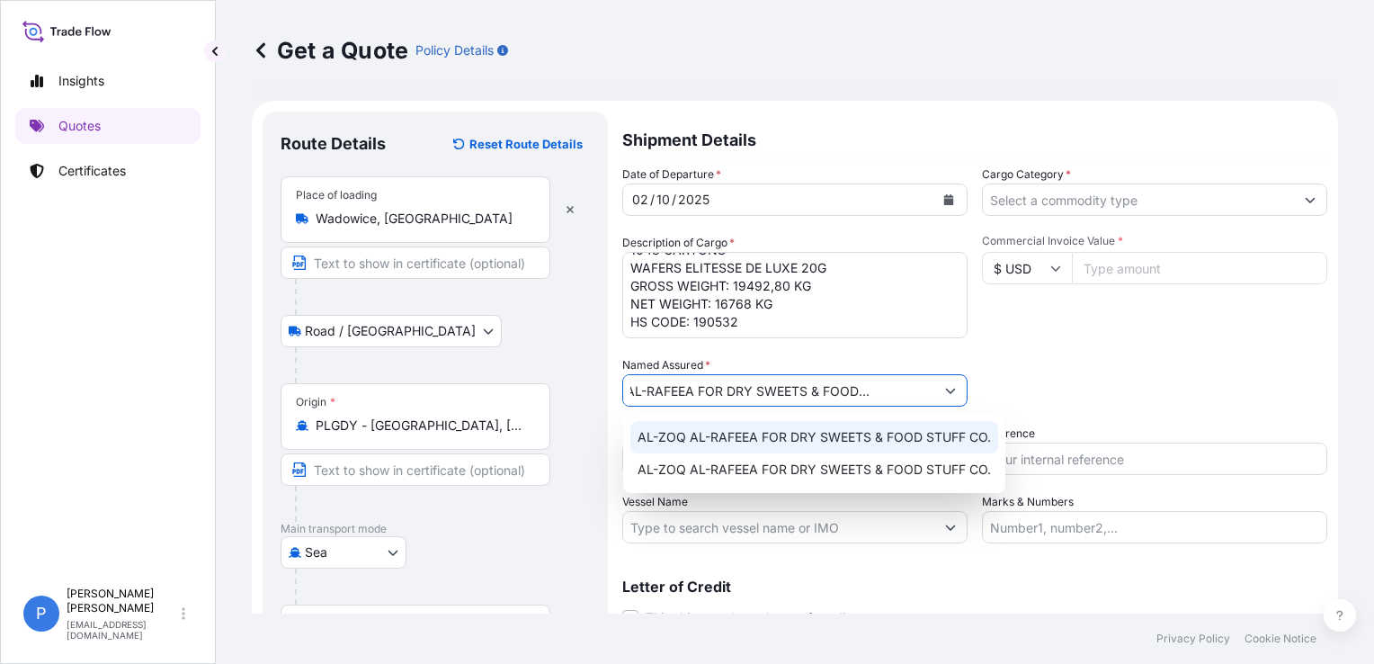
click at [803, 434] on span "AL-ZOQ AL-RAFEEA FOR DRY SWEETS & FOOD STUFF CO." at bounding box center [814, 437] width 353 height 18
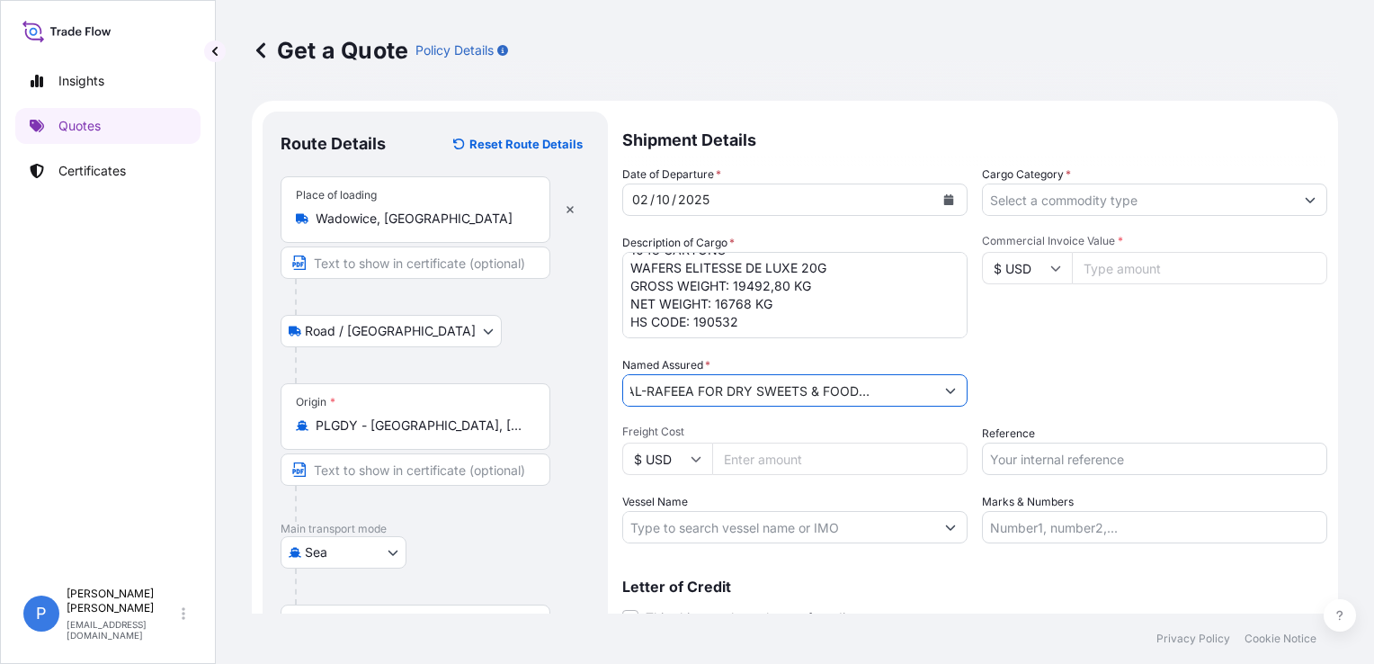
type input "AL-ZOQ AL-RAFEEA FOR DRY SWEETS & FOOD STUFF CO."
click at [1032, 345] on div "Date of Departure * [DATE] Cargo Category * Description of Cargo * HLXU8804033 …" at bounding box center [974, 354] width 705 height 378
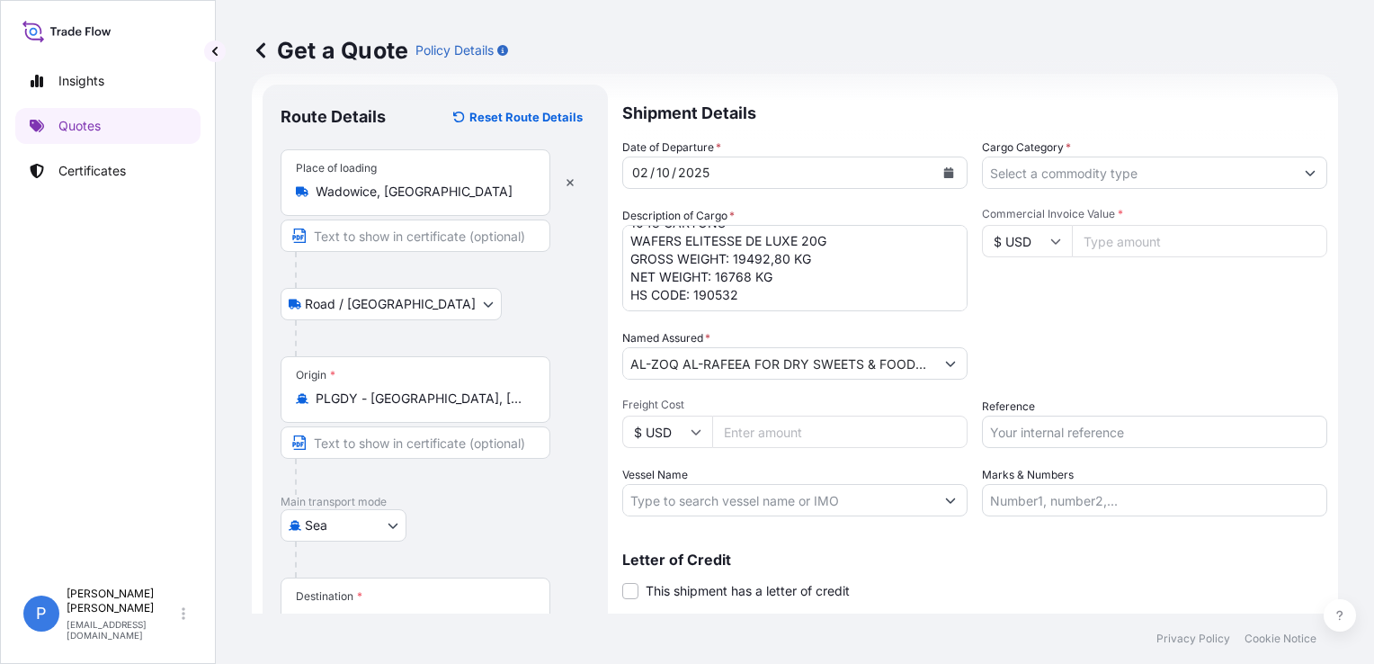
scroll to position [0, 0]
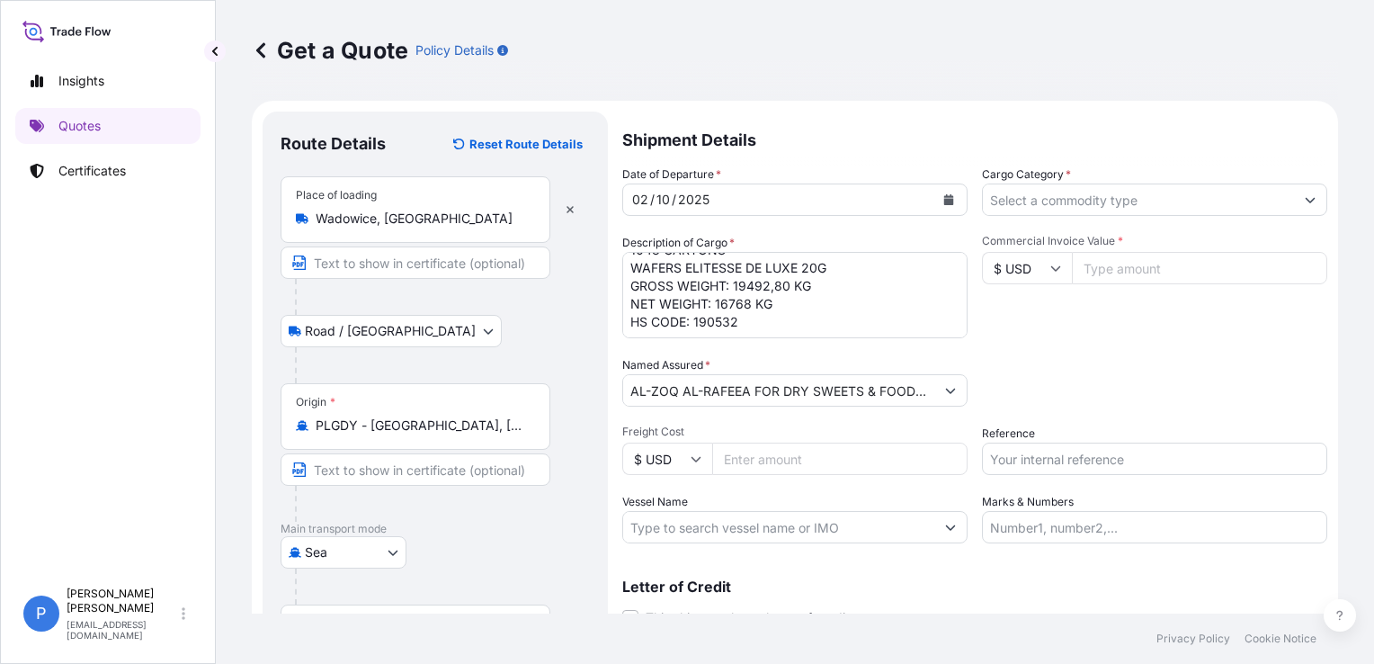
click at [1019, 201] on input "Cargo Category *" at bounding box center [1138, 199] width 311 height 32
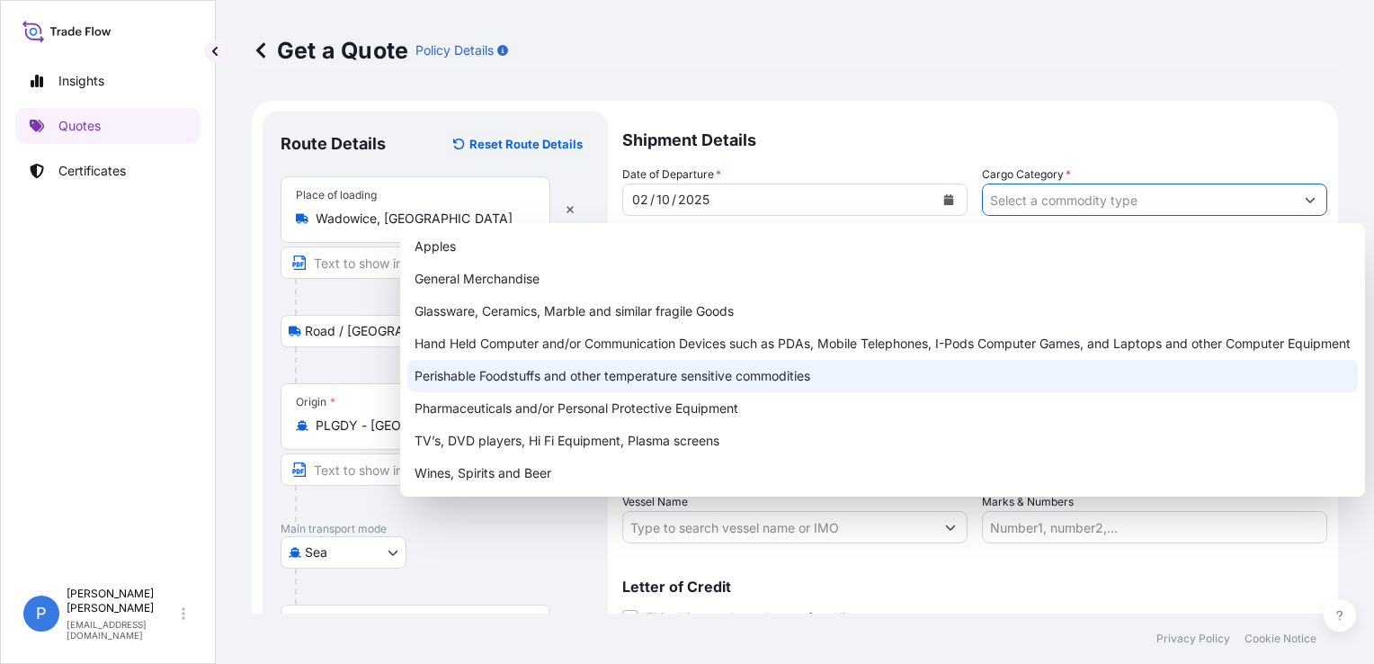
click at [747, 379] on div "Perishable Foodstuffs and other temperature sensitive commodities" at bounding box center [882, 376] width 951 height 32
type input "Perishable Foodstuffs and other temperature sensitive commodities"
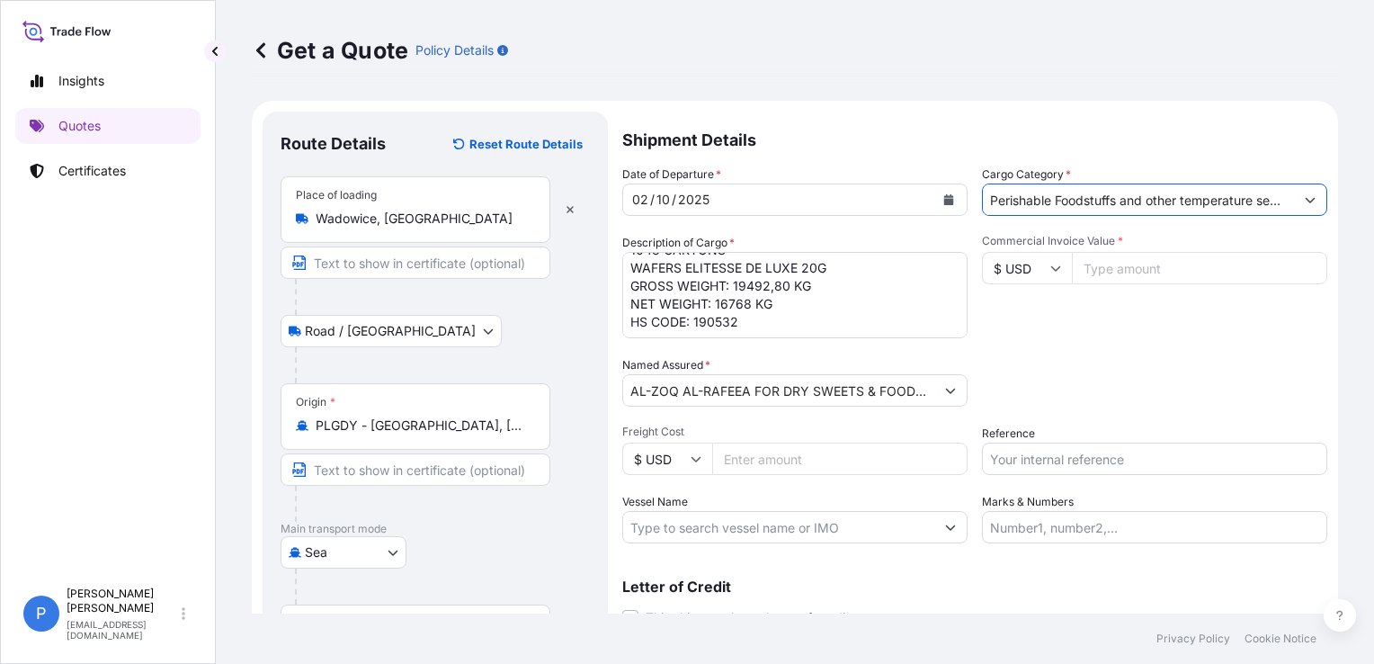
click at [1109, 363] on div "Packing Category Type to search a container mode Please select a primary mode o…" at bounding box center [1154, 381] width 345 height 50
click at [1281, 290] on div "Commercial Invoice Value * $ USD" at bounding box center [1154, 286] width 345 height 104
click at [1231, 266] on input "Commercial Invoice Value *" at bounding box center [1199, 268] width 255 height 32
type input "110543.04"
click at [1194, 381] on div "Packing Category Type to search a container mode Please select a primary mode o…" at bounding box center [1154, 381] width 345 height 50
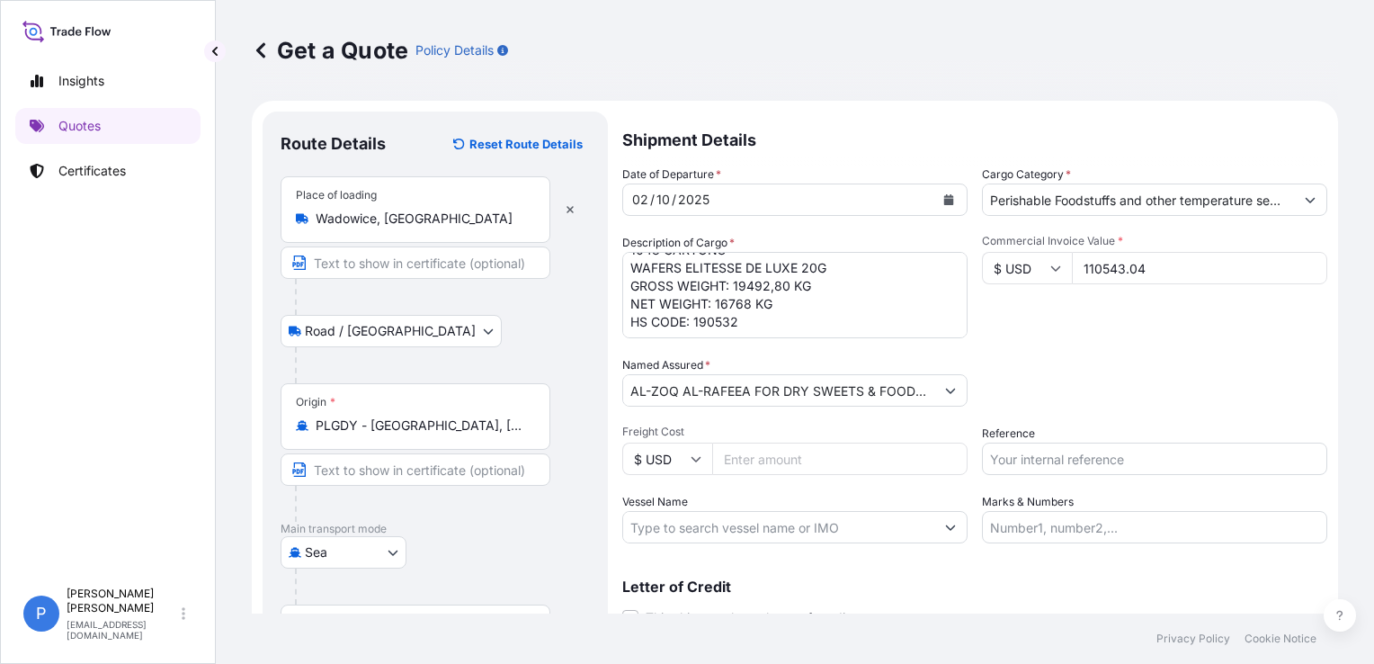
click at [1108, 353] on div "Date of Departure * [DATE] Cargo Category * Perishable Foodstuffs and other tem…" at bounding box center [974, 354] width 705 height 378
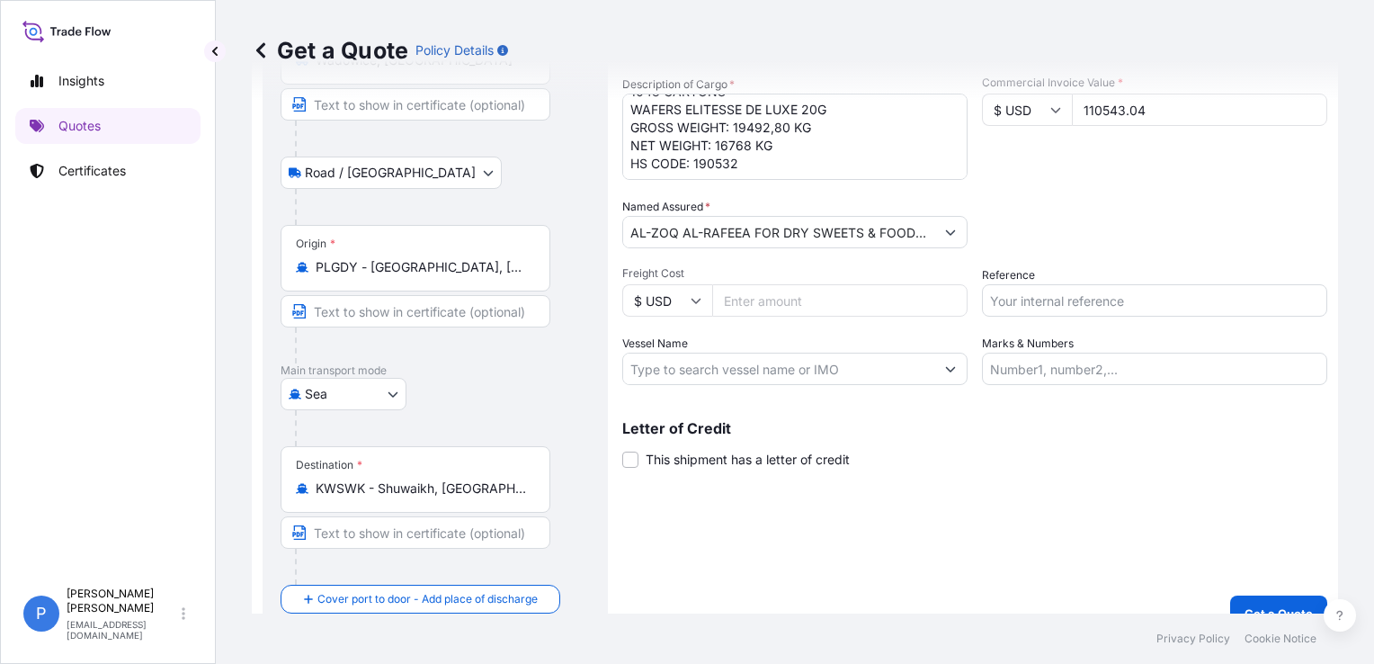
scroll to position [180, 0]
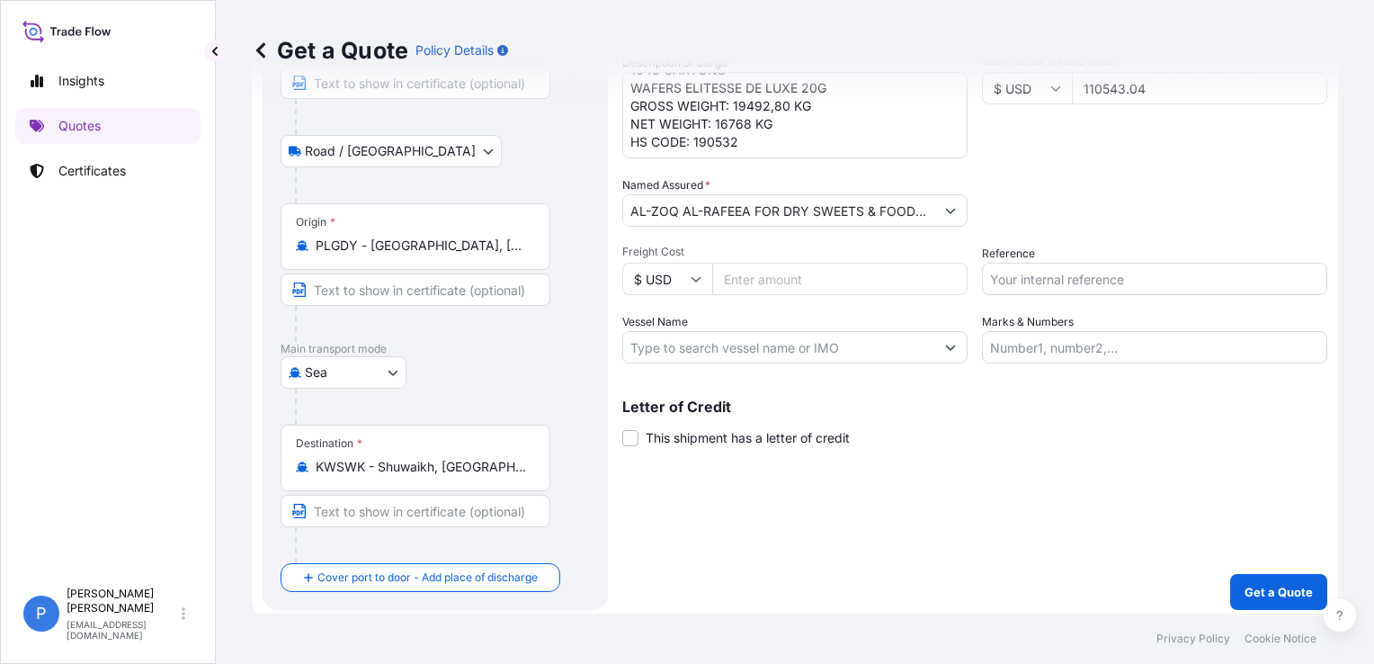
click at [1032, 443] on div "Letter of Credit This shipment has a letter of credit Letter of credit * Letter…" at bounding box center [974, 423] width 705 height 48
click at [1059, 271] on input "Reference" at bounding box center [1154, 279] width 345 height 32
paste input "S02064691"
type input "S02064691"
click at [1040, 467] on div "Shipment Details Date of Departure * [DATE] Cargo Category * Perishable Foodstu…" at bounding box center [974, 271] width 705 height 678
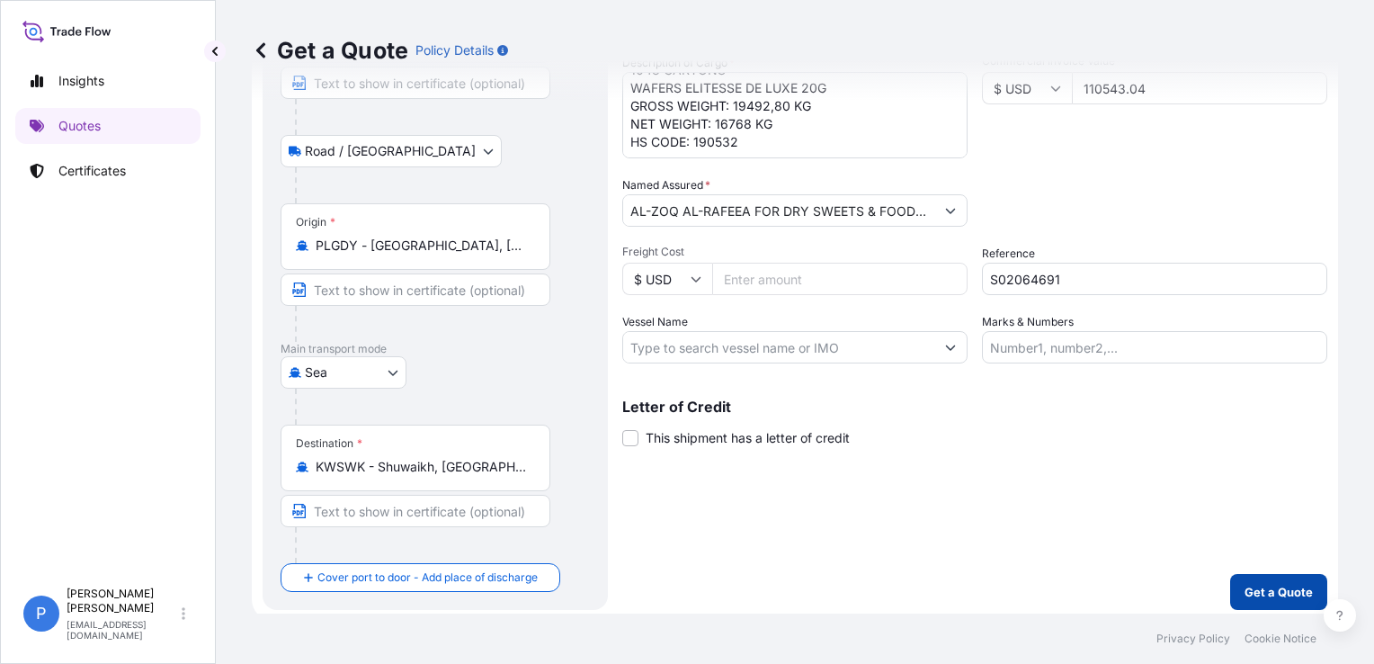
click at [1247, 594] on p "Get a Quote" at bounding box center [1279, 592] width 68 height 18
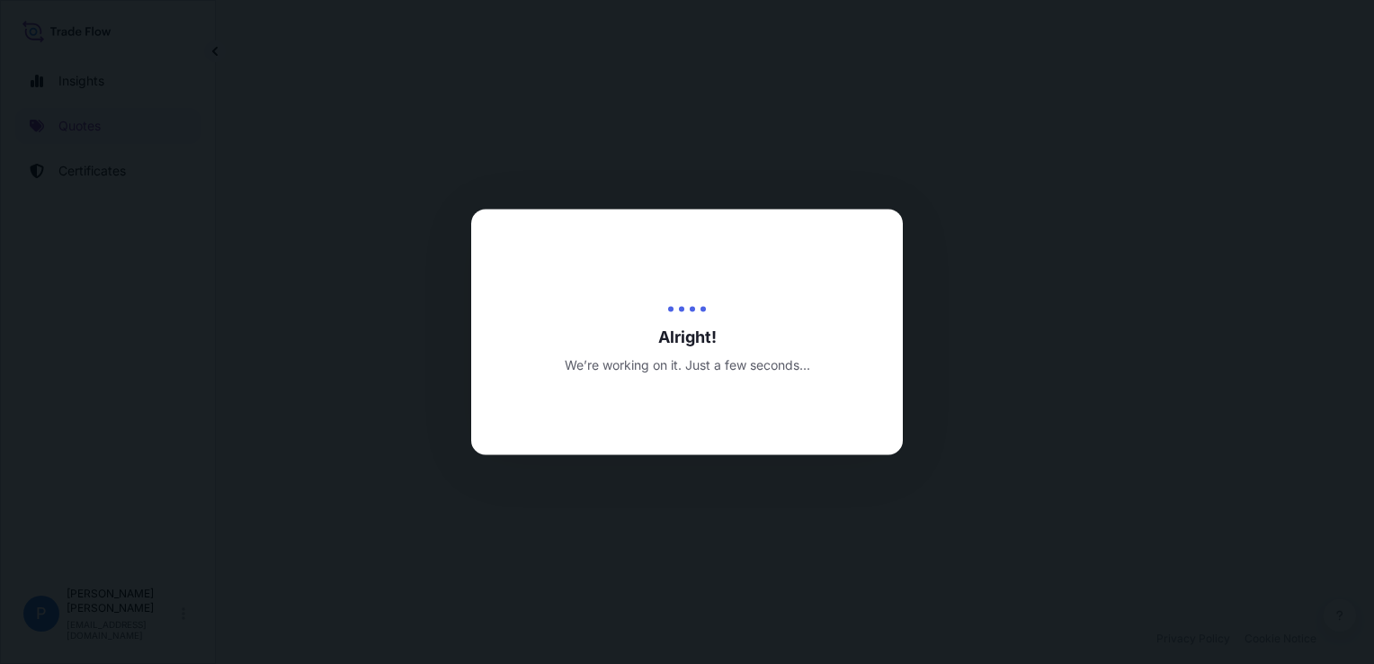
select select "Road / [GEOGRAPHIC_DATA]"
select select "Sea"
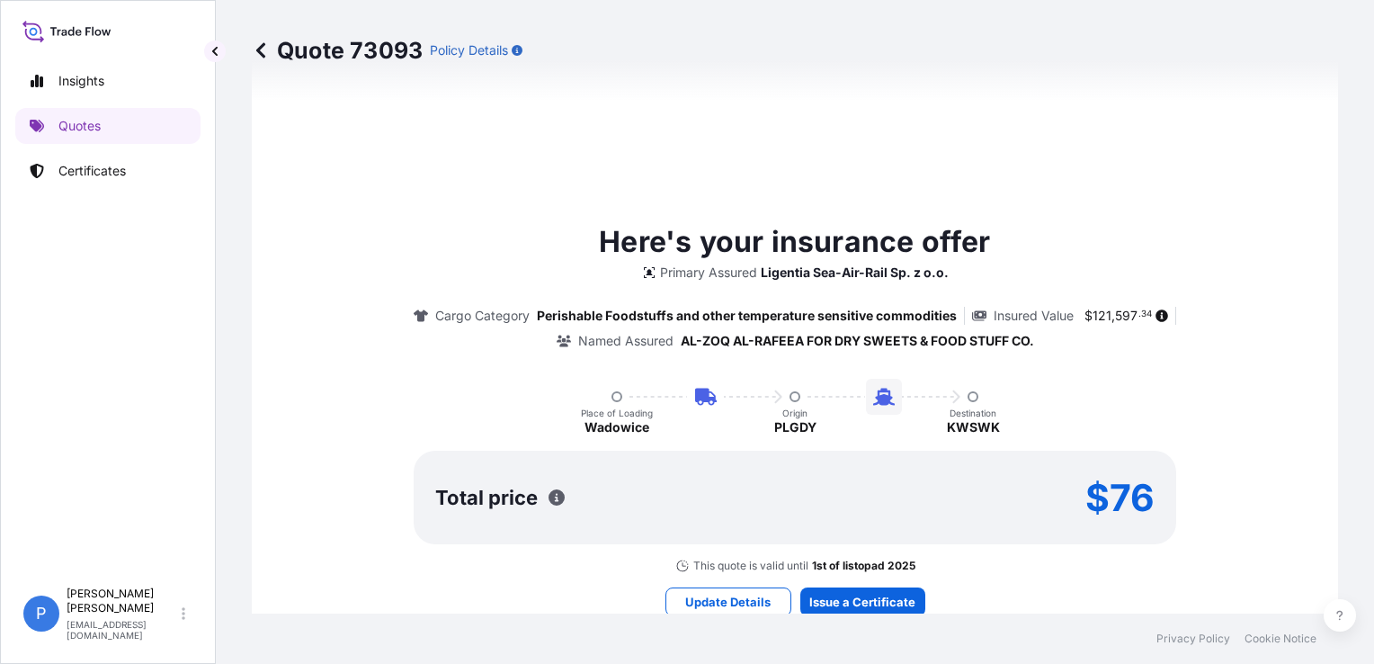
scroll to position [989, 0]
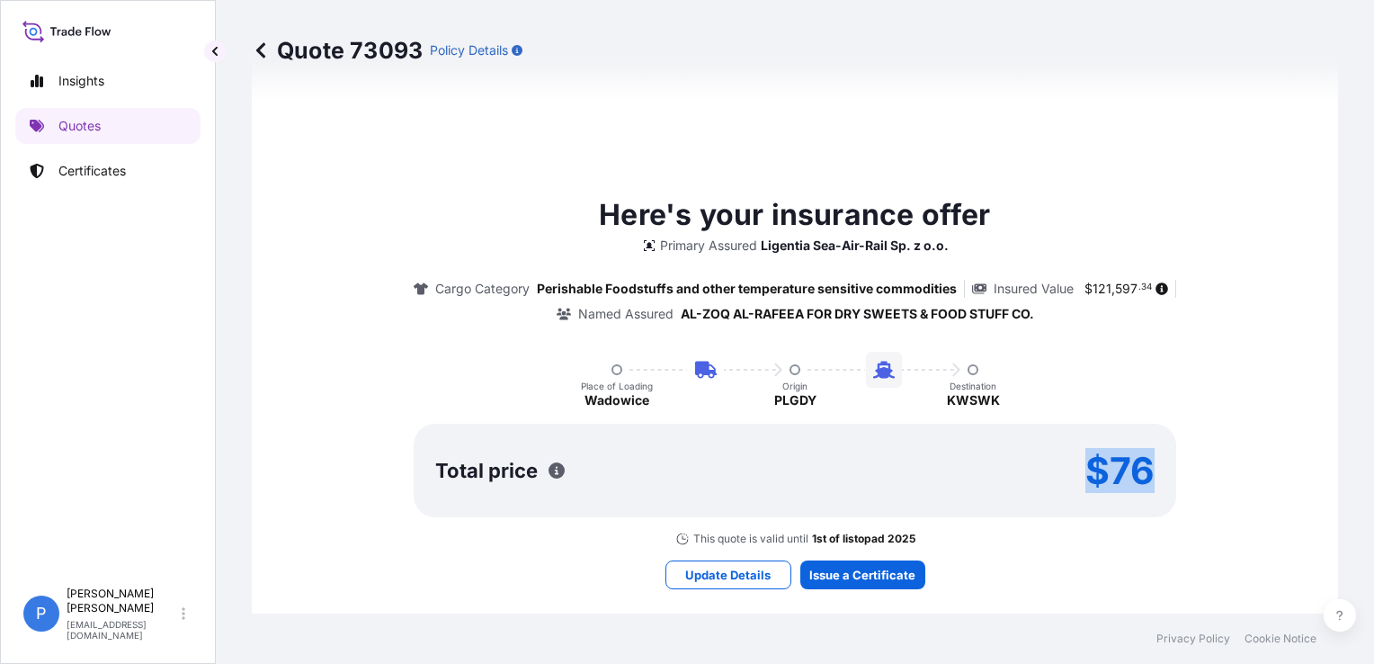
drag, startPoint x: 1077, startPoint y: 460, endPoint x: 1149, endPoint y: 466, distance: 72.1
click at [1149, 466] on div "Total price $76" at bounding box center [795, 471] width 763 height 94
copy p "$76"
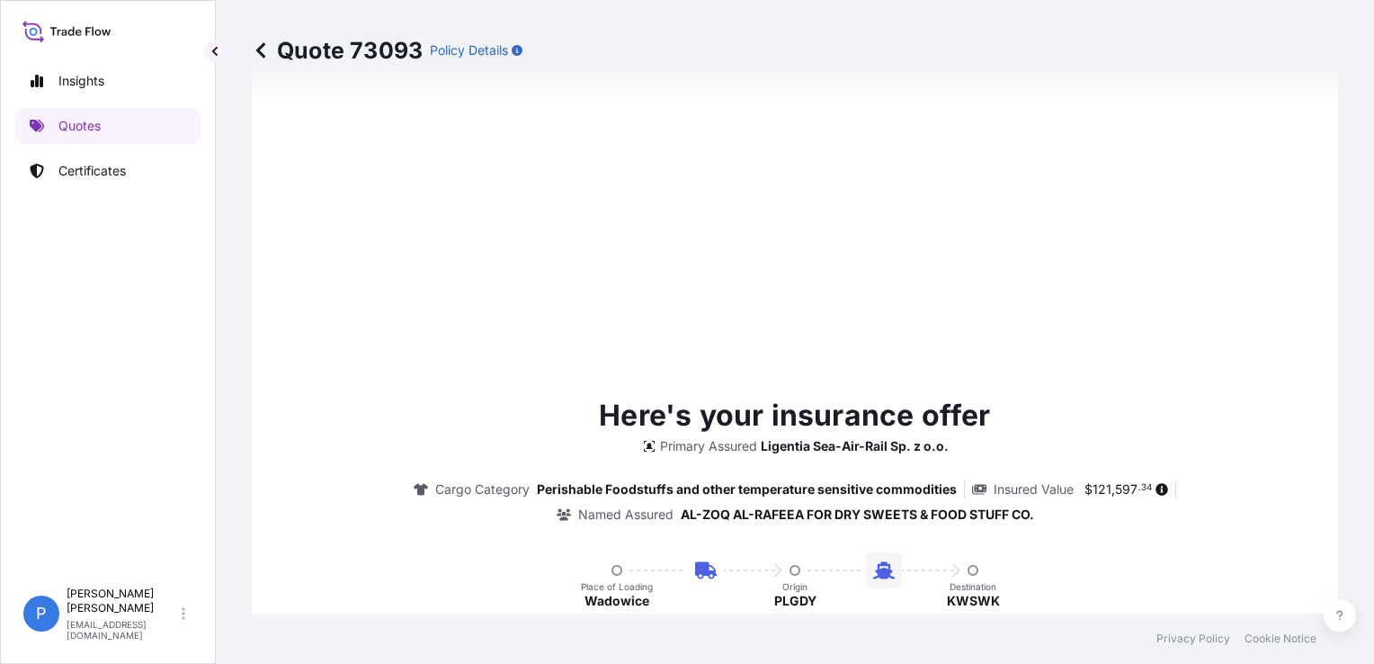
type input "[DATE]"
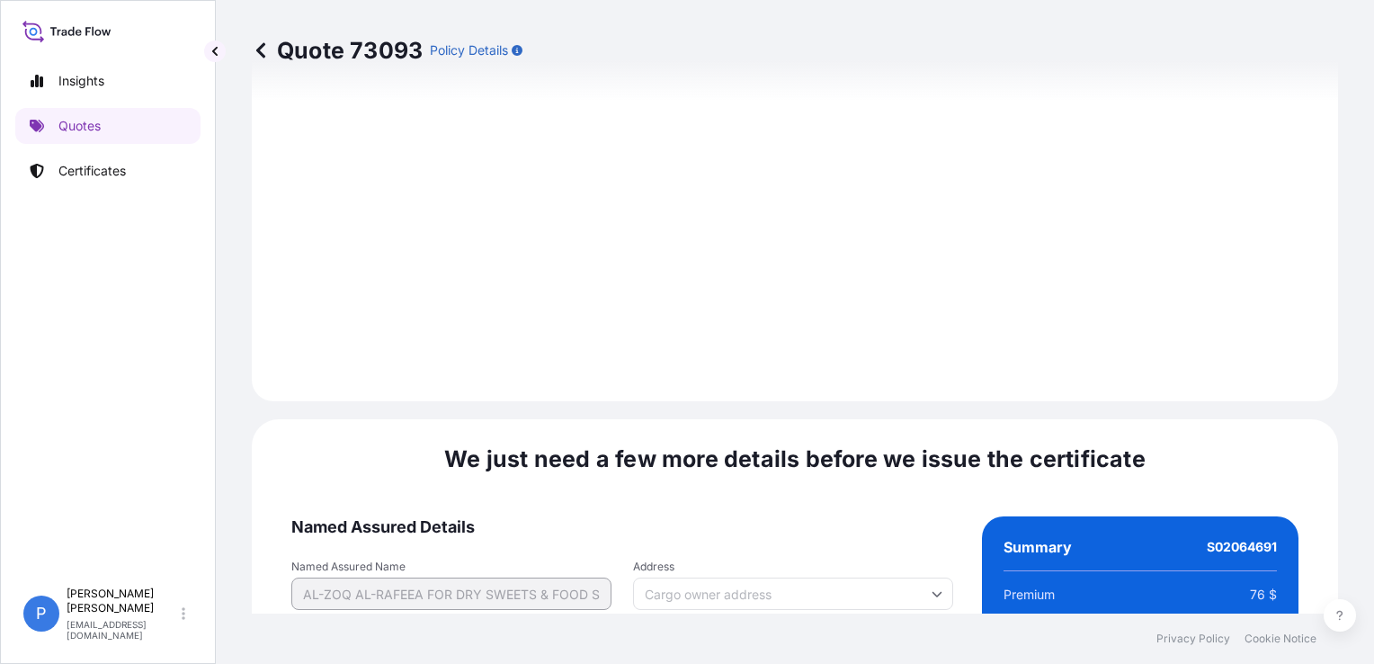
scroll to position [2385, 0]
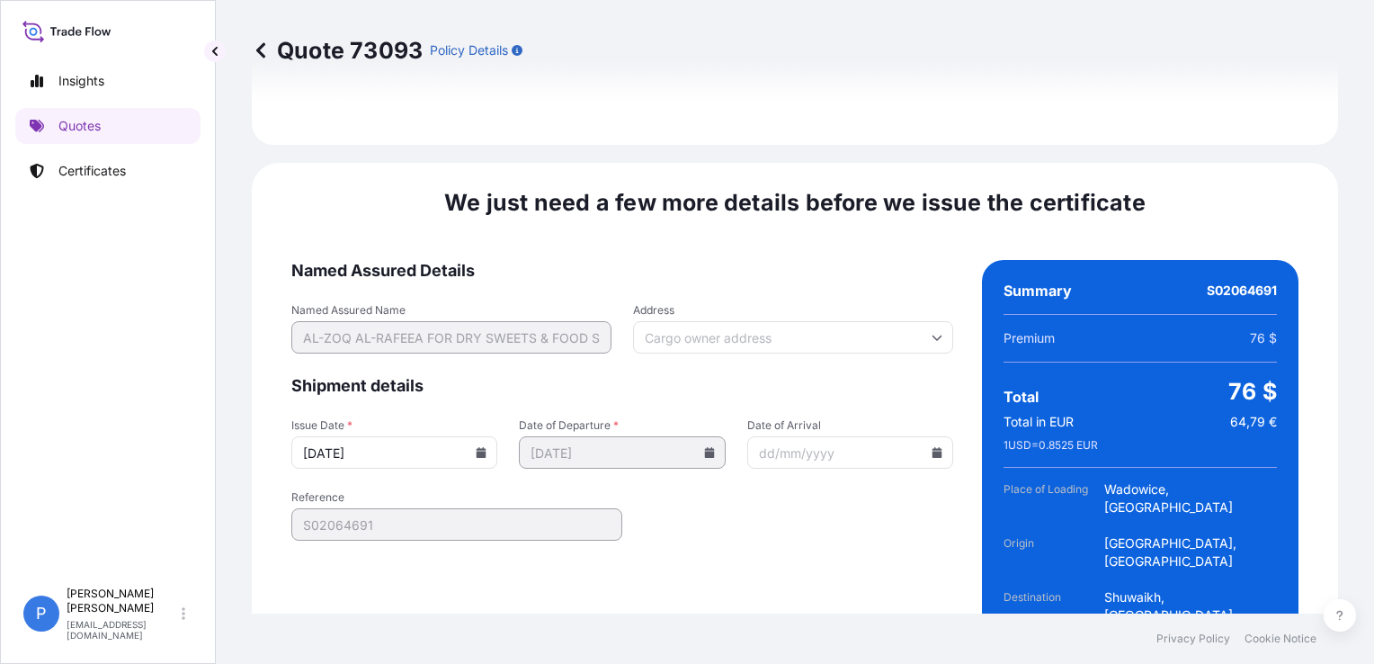
click at [885, 503] on form "Named Assured Details Named Assured Name AL-ZOQ AL-RAFEEA FOR DRY SWEETS & FOOD…" at bounding box center [622, 480] width 662 height 440
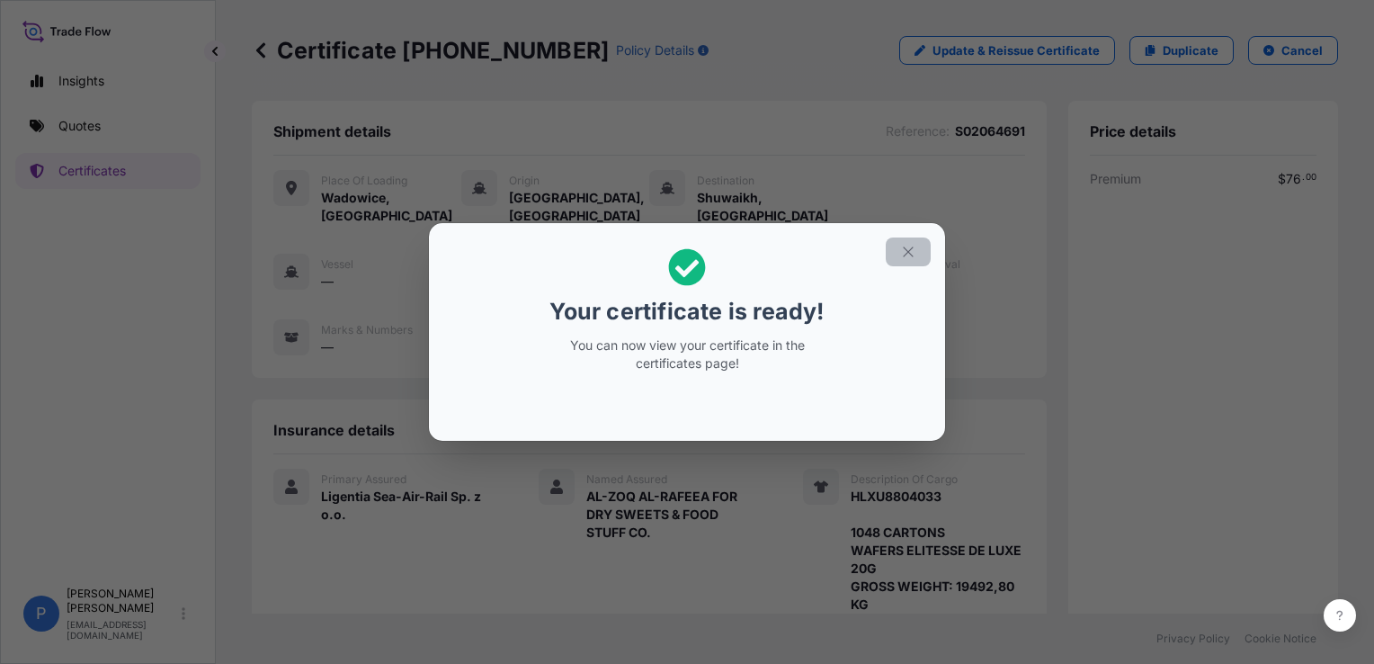
click at [906, 258] on icon "button" at bounding box center [908, 252] width 16 height 16
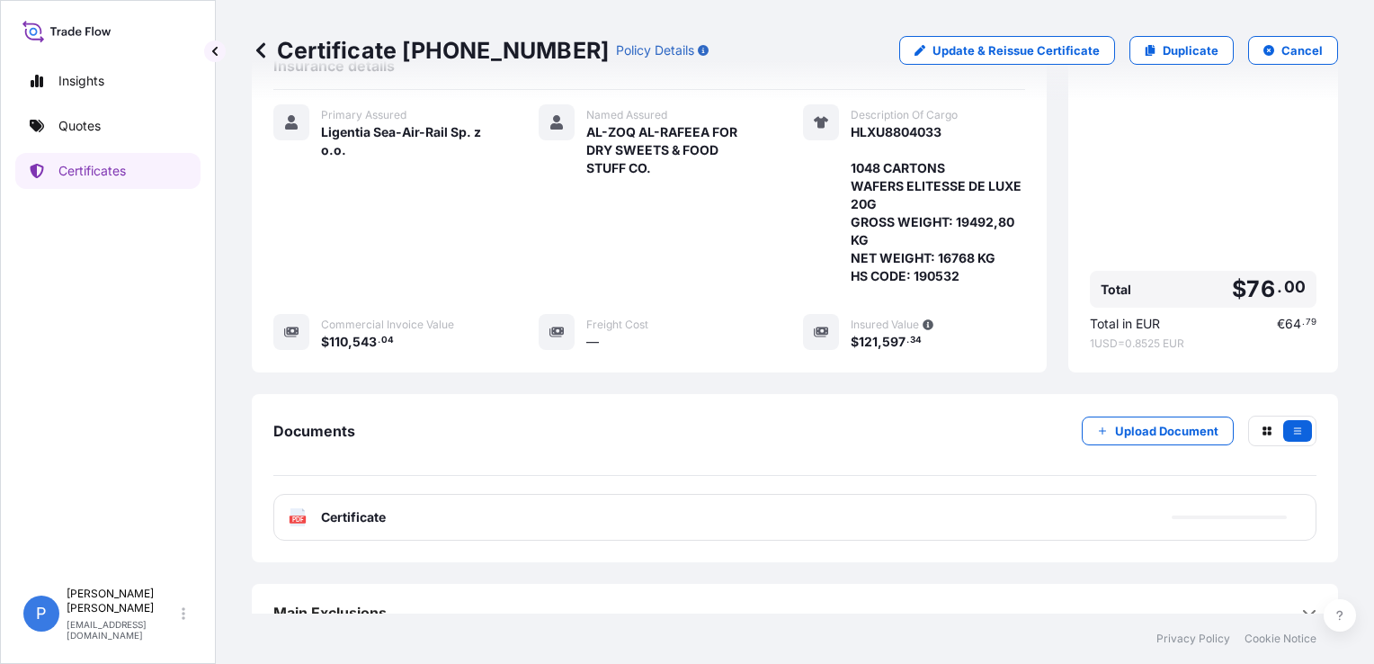
scroll to position [368, 0]
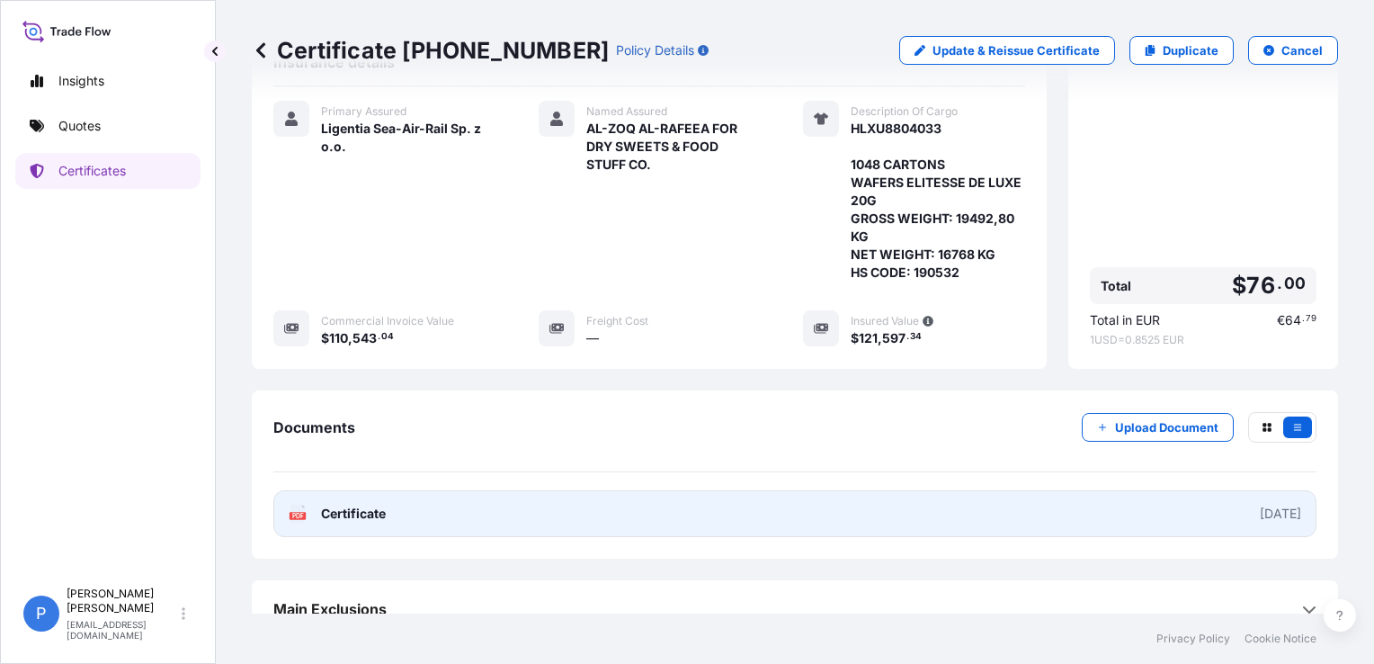
click at [1079, 490] on link "PDF Certificate [DATE]" at bounding box center [794, 513] width 1043 height 47
